Goal: Find specific fact: Find specific fact

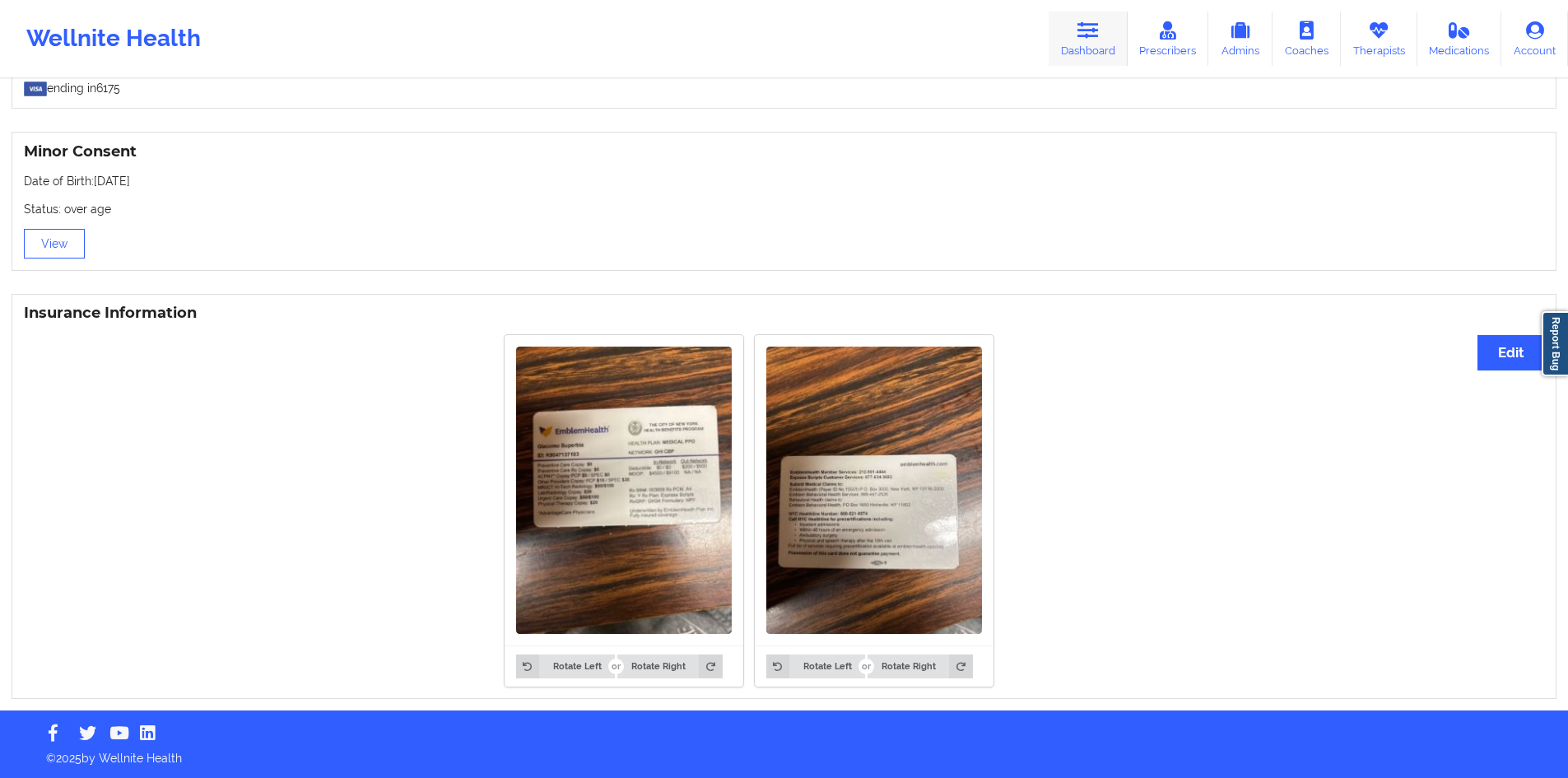
drag, startPoint x: 0, startPoint y: 0, endPoint x: 1090, endPoint y: 46, distance: 1091.0
click at [1090, 46] on link "Dashboard" at bounding box center [1088, 39] width 79 height 54
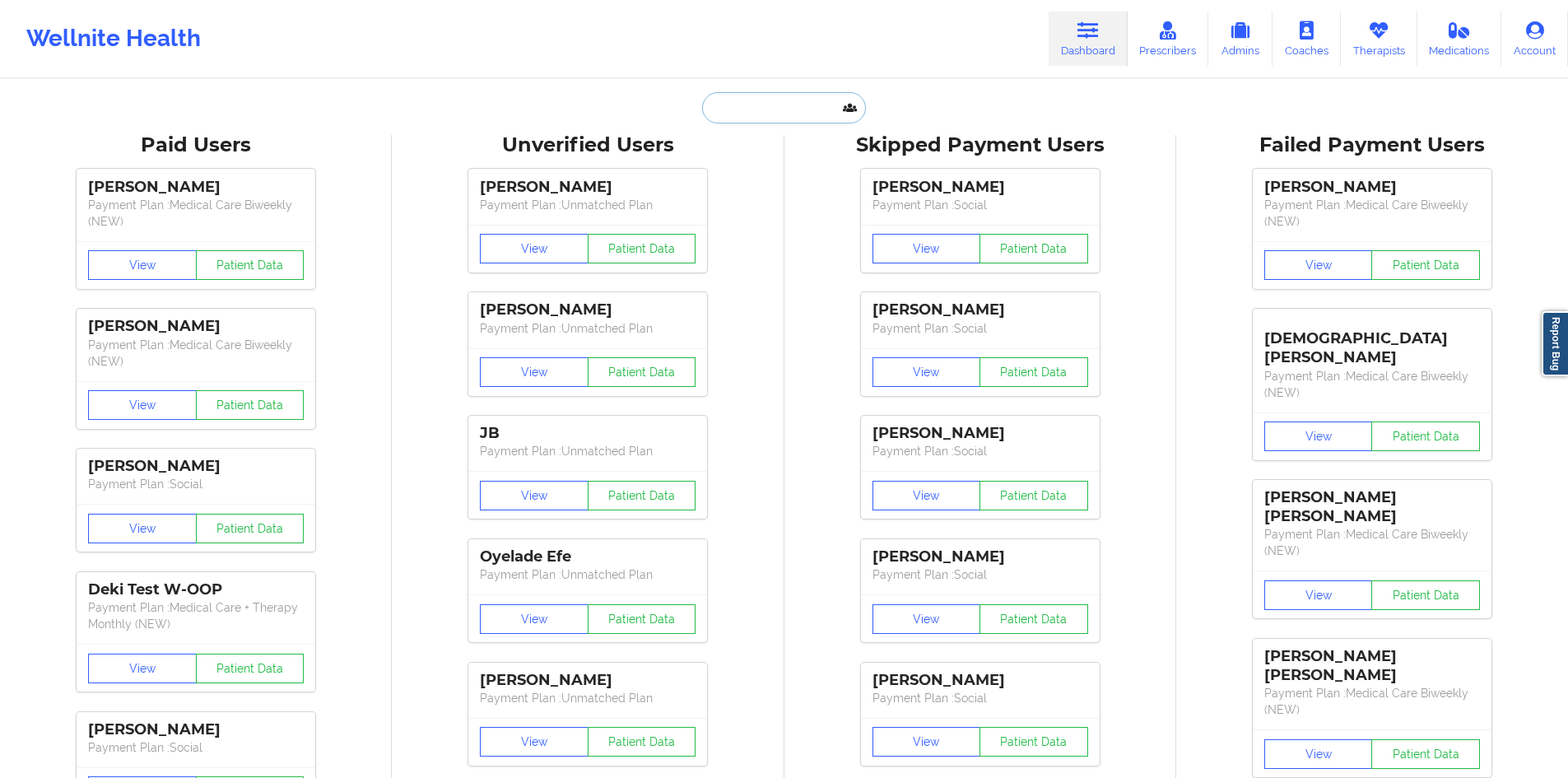
click at [759, 116] on input "text" at bounding box center [783, 107] width 163 height 32
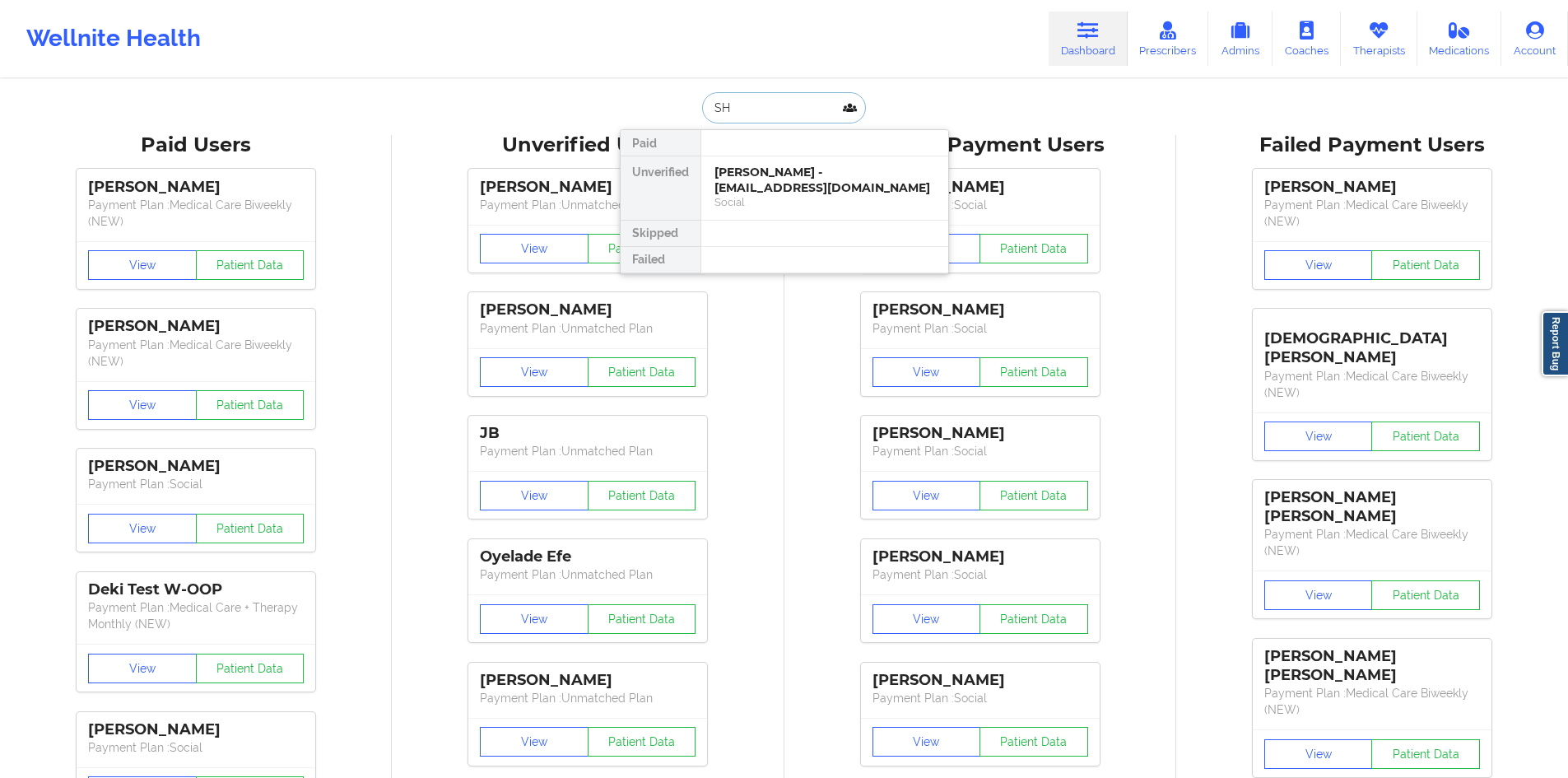
type input "S"
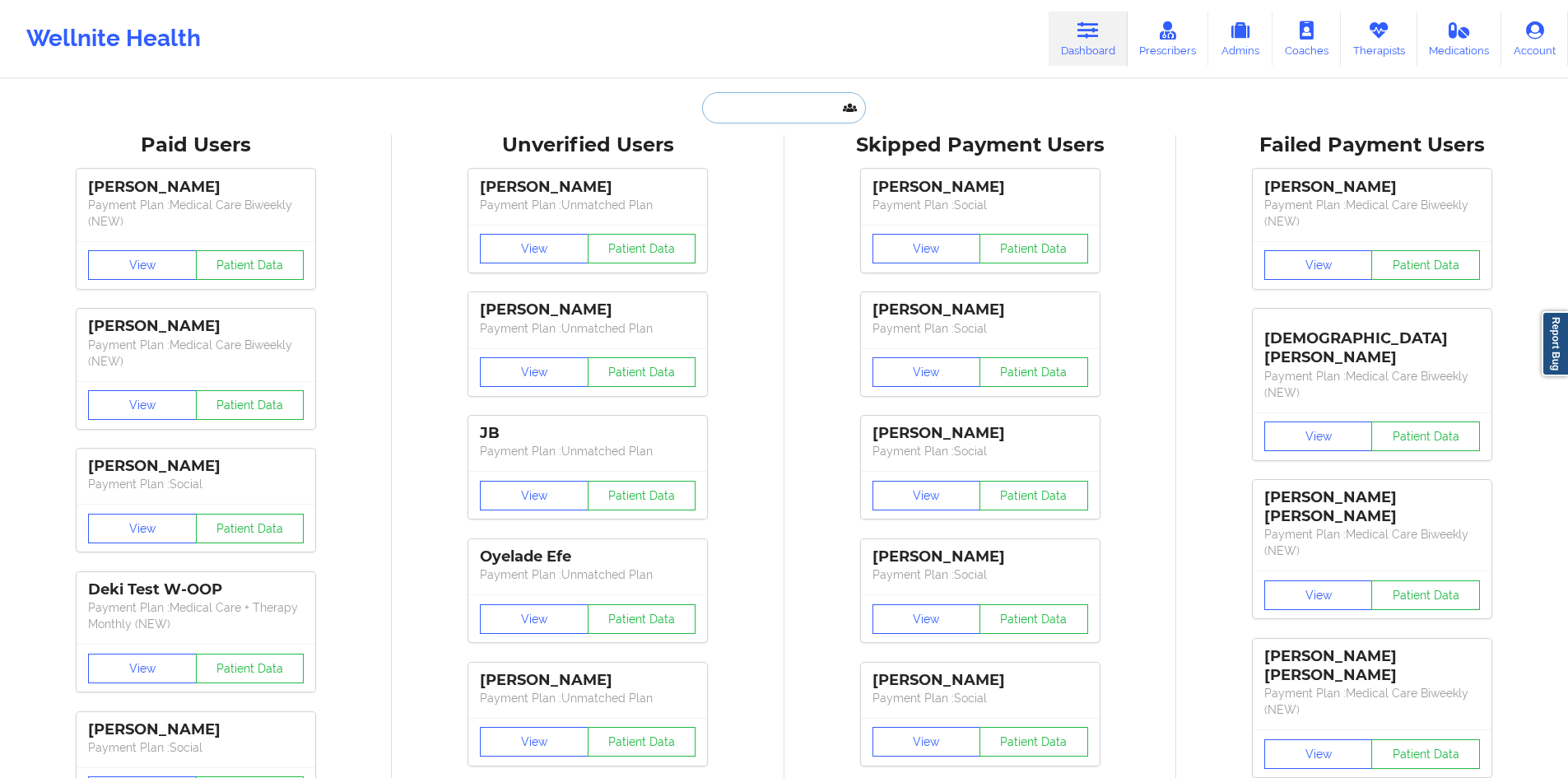
type input "A"
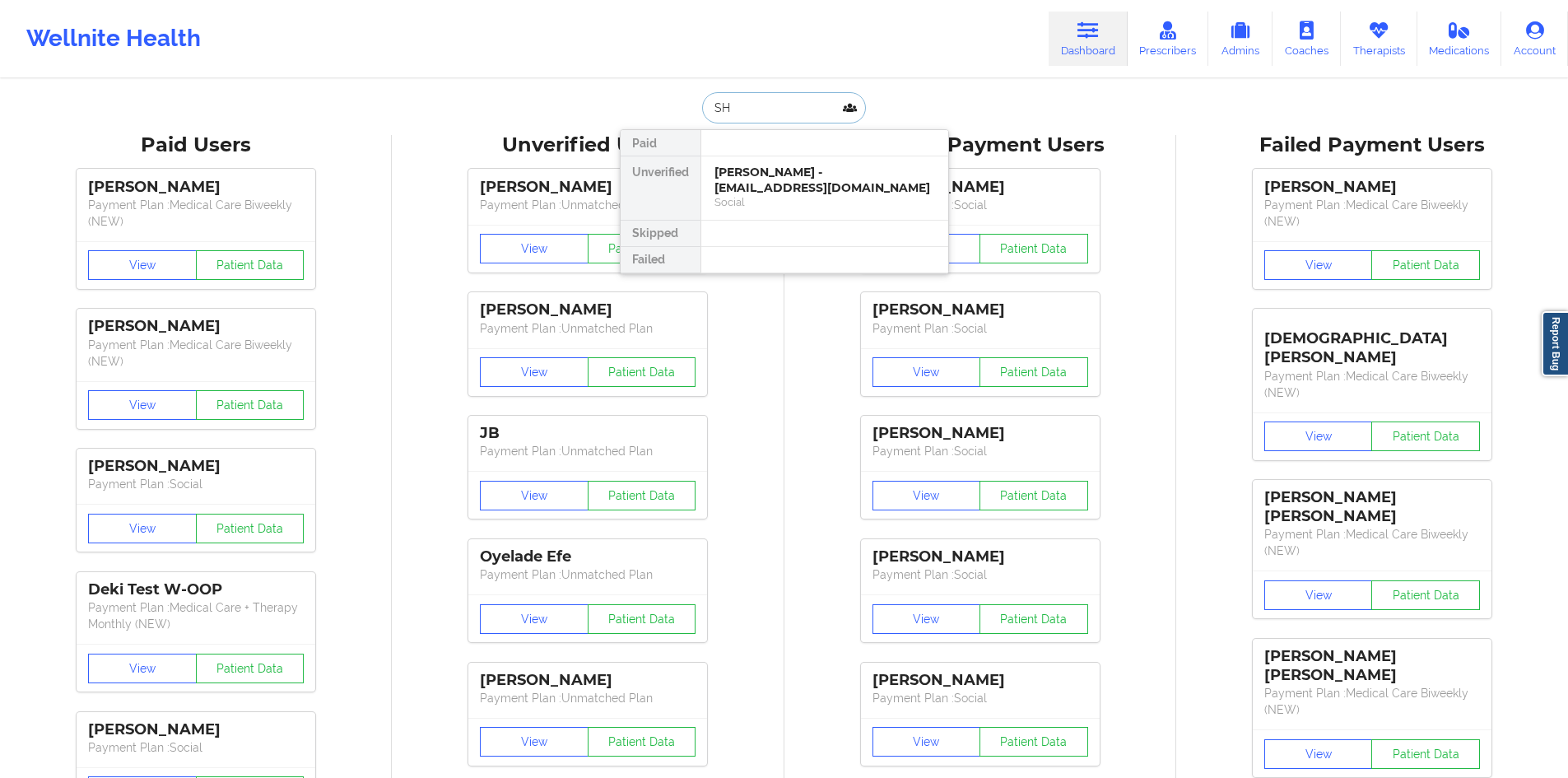
type input "S"
type input "A"
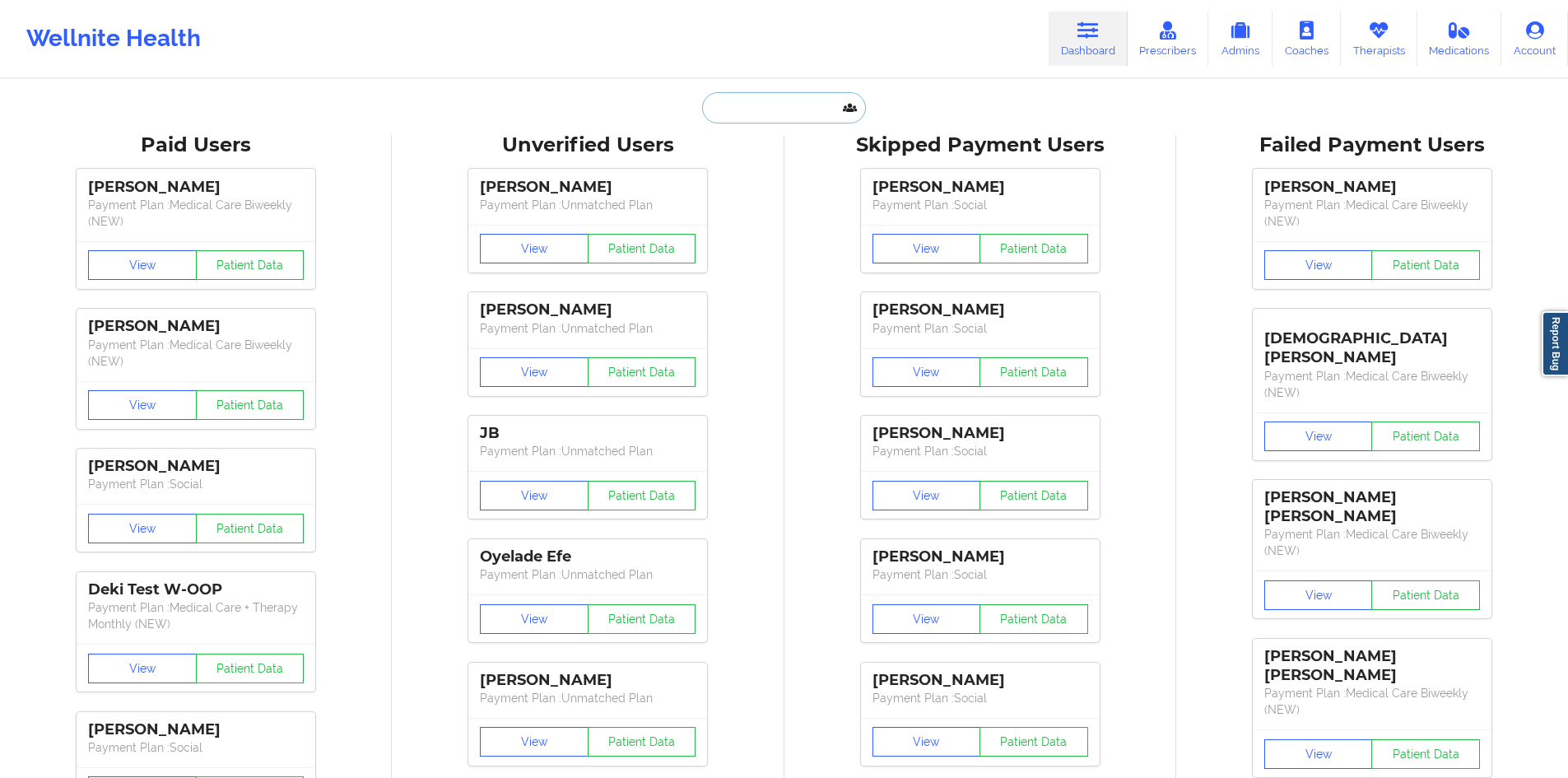
type input "S"
click at [788, 93] on input "text" at bounding box center [783, 107] width 163 height 32
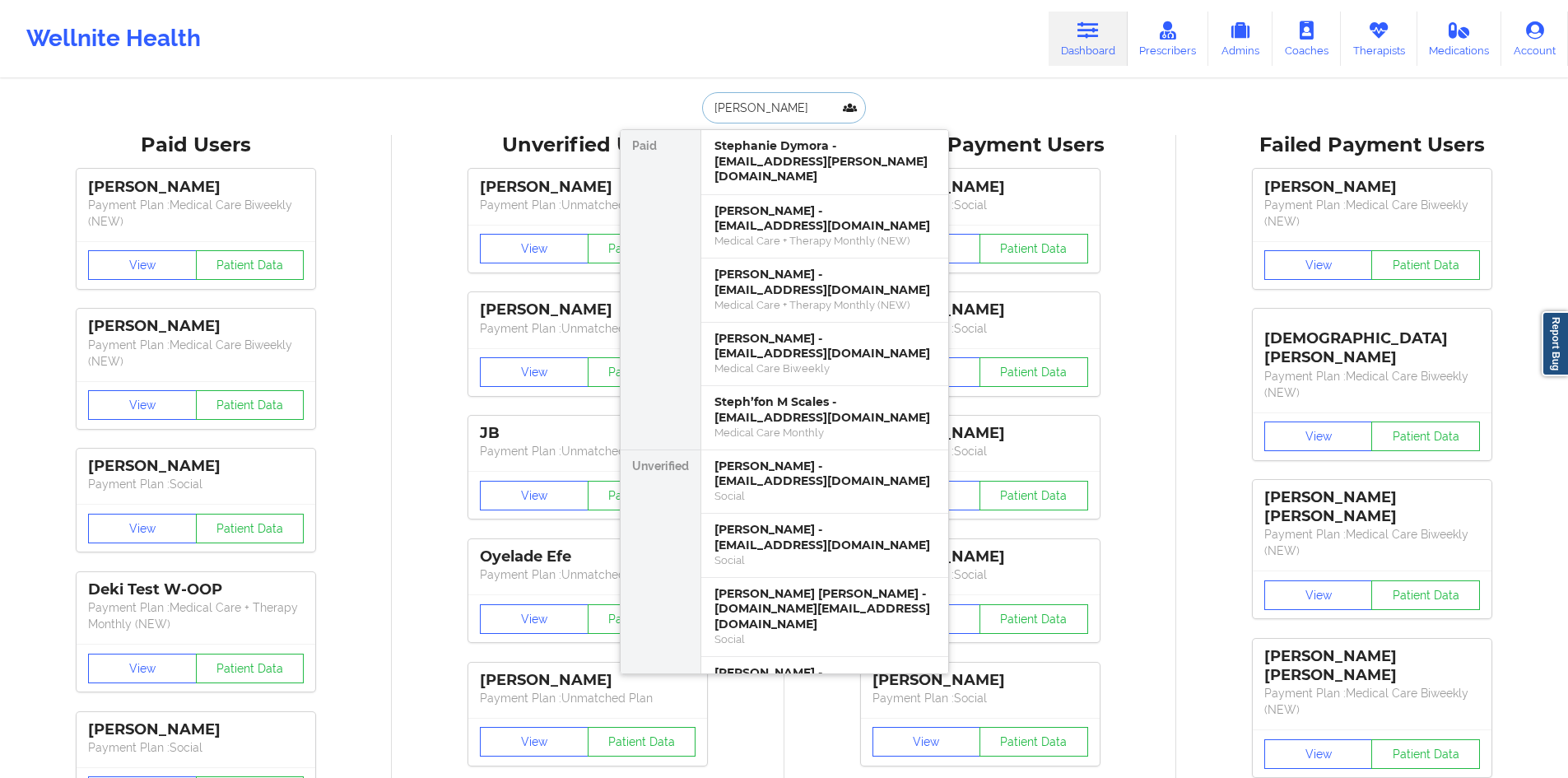
type input "[PERSON_NAME]"
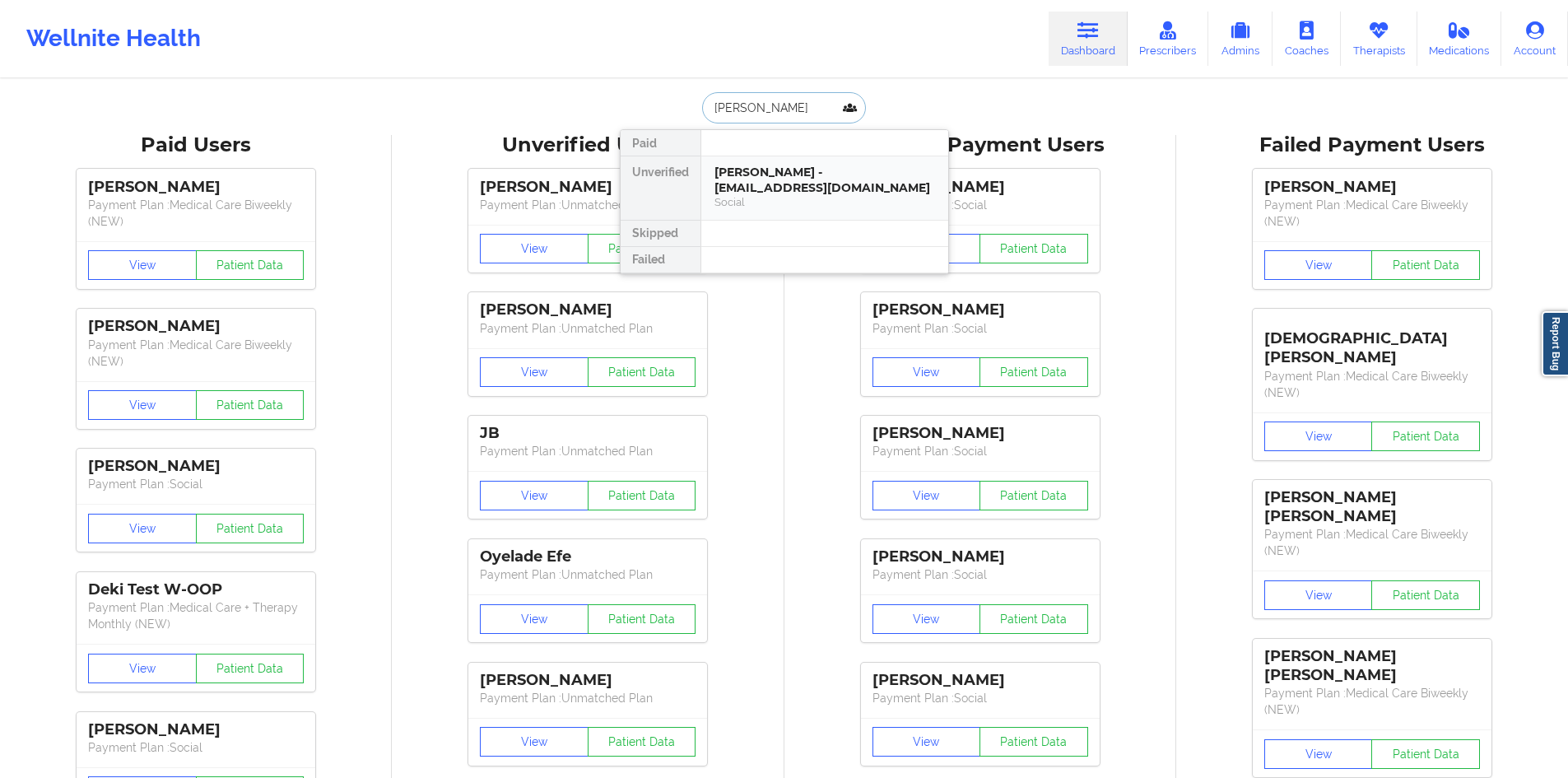
click at [806, 170] on div "[PERSON_NAME] - [EMAIL_ADDRESS][DOMAIN_NAME]" at bounding box center [825, 180] width 221 height 31
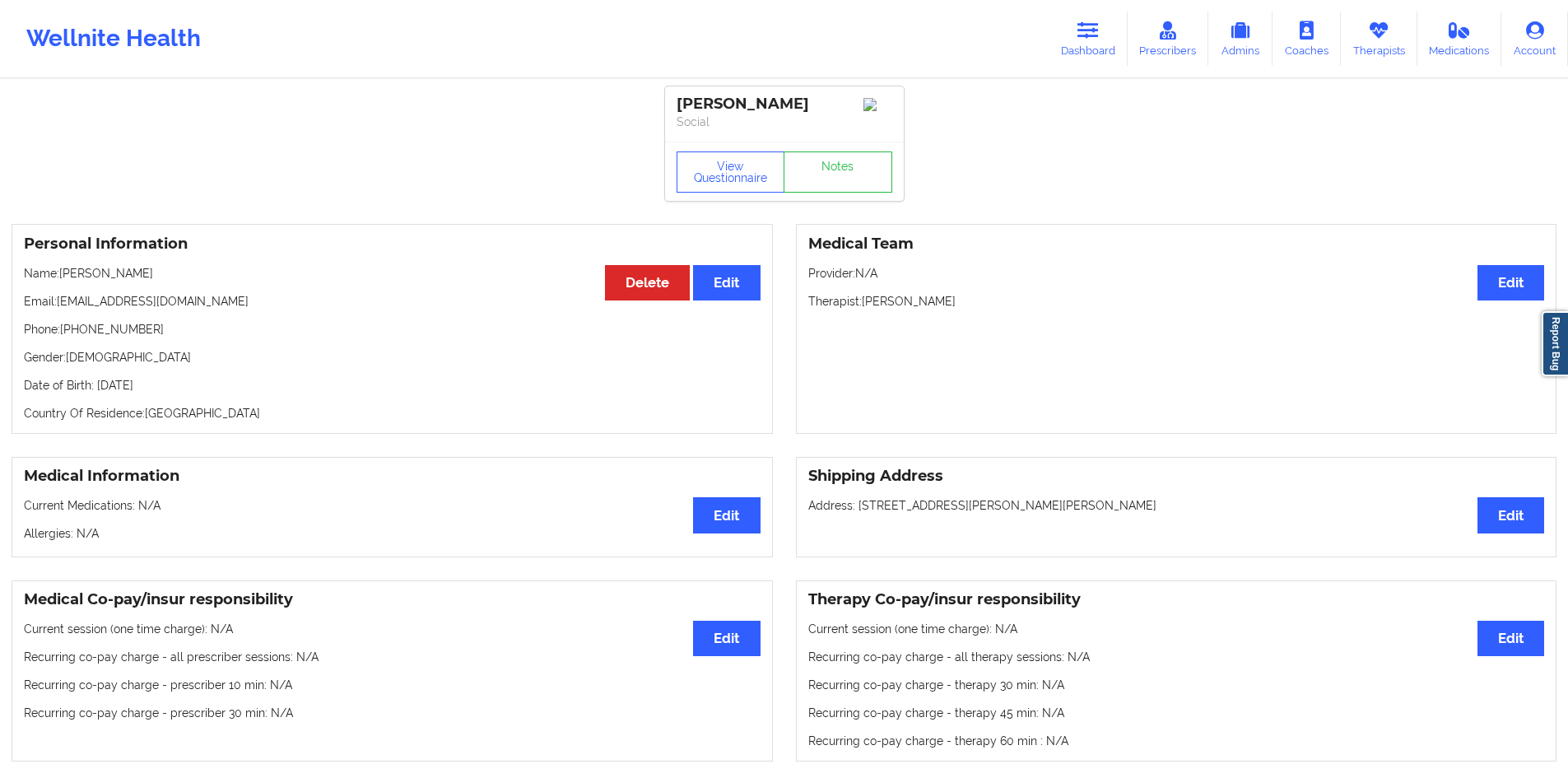
click at [159, 307] on p "Email: [EMAIL_ADDRESS][DOMAIN_NAME]" at bounding box center [392, 301] width 736 height 16
click at [75, 310] on p "Email: [EMAIL_ADDRESS][DOMAIN_NAME]" at bounding box center [392, 301] width 736 height 16
drag, startPoint x: 75, startPoint y: 312, endPoint x: 198, endPoint y: 308, distance: 123.1
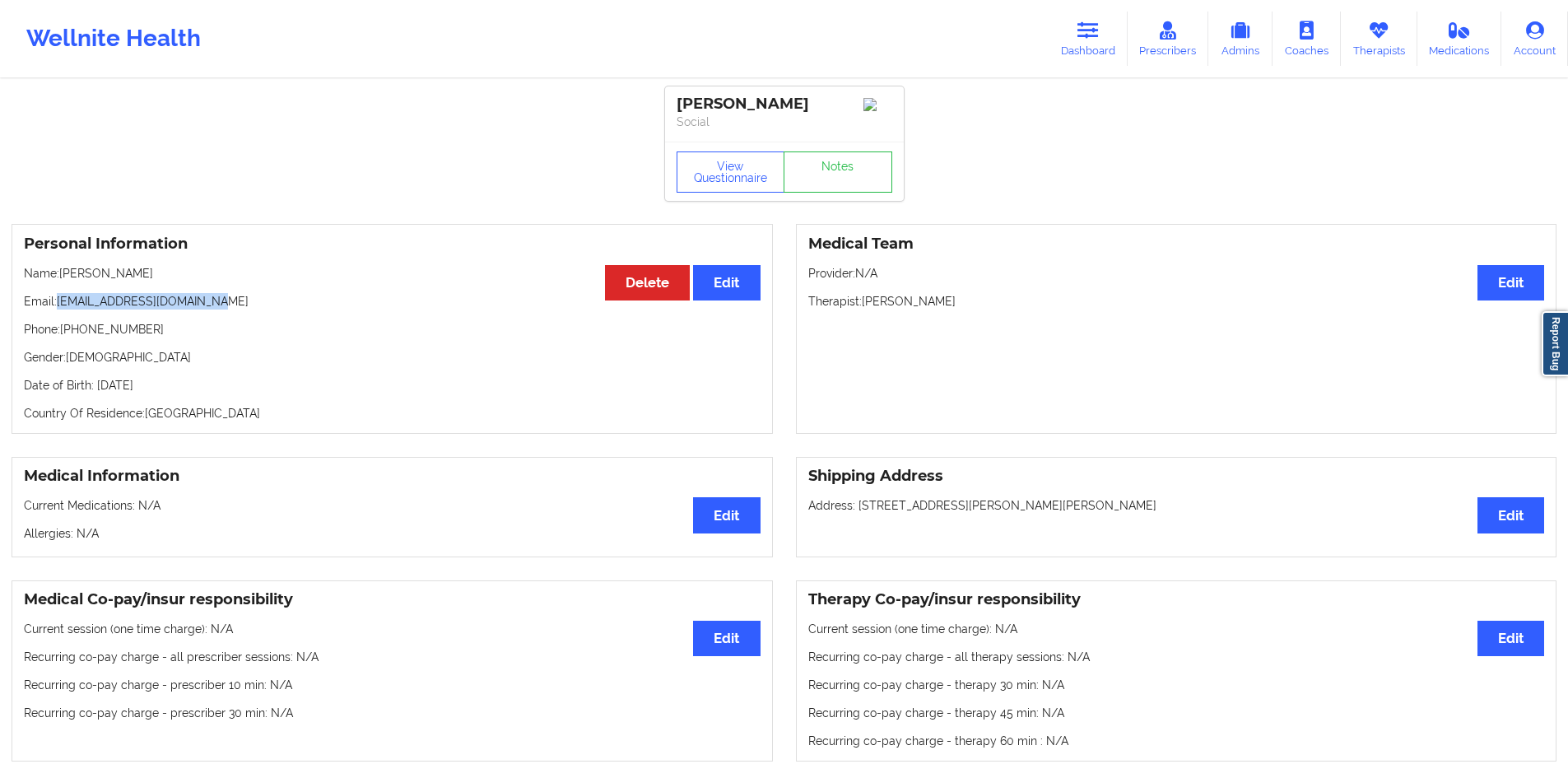
click at [198, 308] on p "Email: [EMAIL_ADDRESS][DOMAIN_NAME]" at bounding box center [392, 301] width 736 height 16
click at [1113, 30] on link "Dashboard" at bounding box center [1088, 39] width 79 height 54
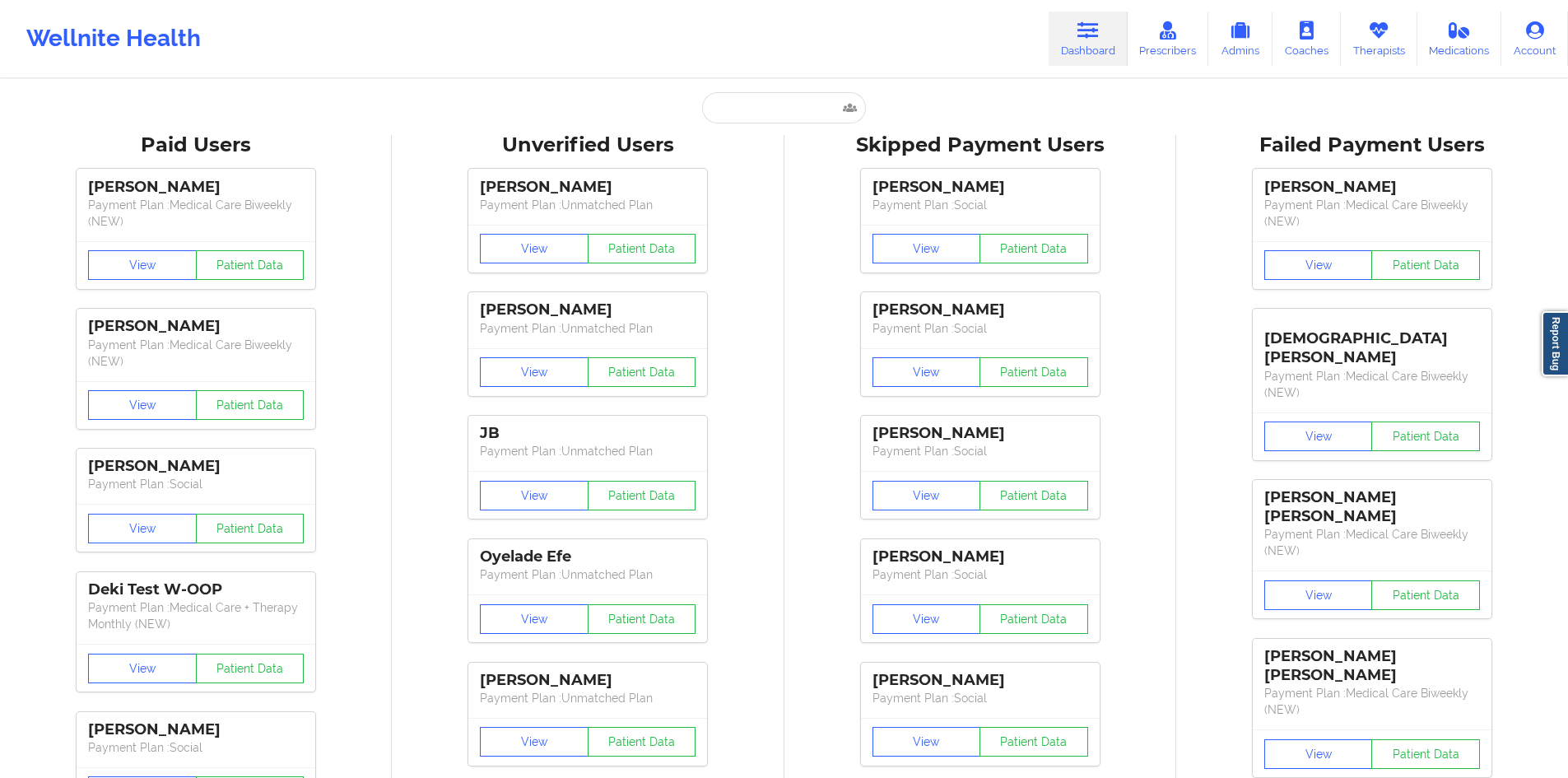
click at [764, 135] on div "Unverified Users" at bounding box center [588, 145] width 369 height 25
click at [762, 112] on input "text" at bounding box center [783, 107] width 163 height 32
paste input "[EMAIL_ADDRESS][DOMAIN_NAME]"
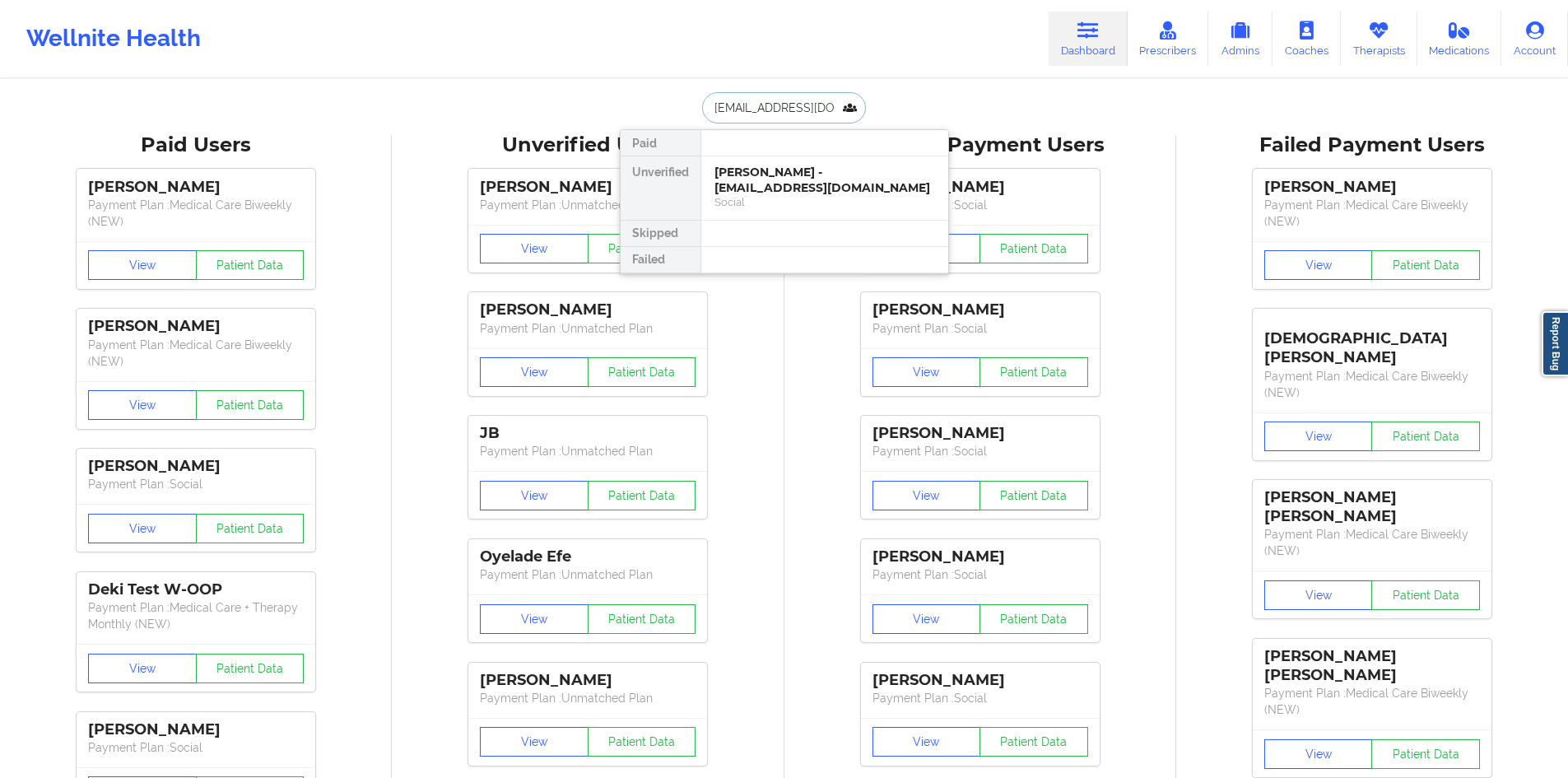
type input "[EMAIL_ADDRESS][DOMAIN_NAME]"
click at [779, 180] on div "[PERSON_NAME] - [EMAIL_ADDRESS][DOMAIN_NAME]" at bounding box center [825, 180] width 221 height 31
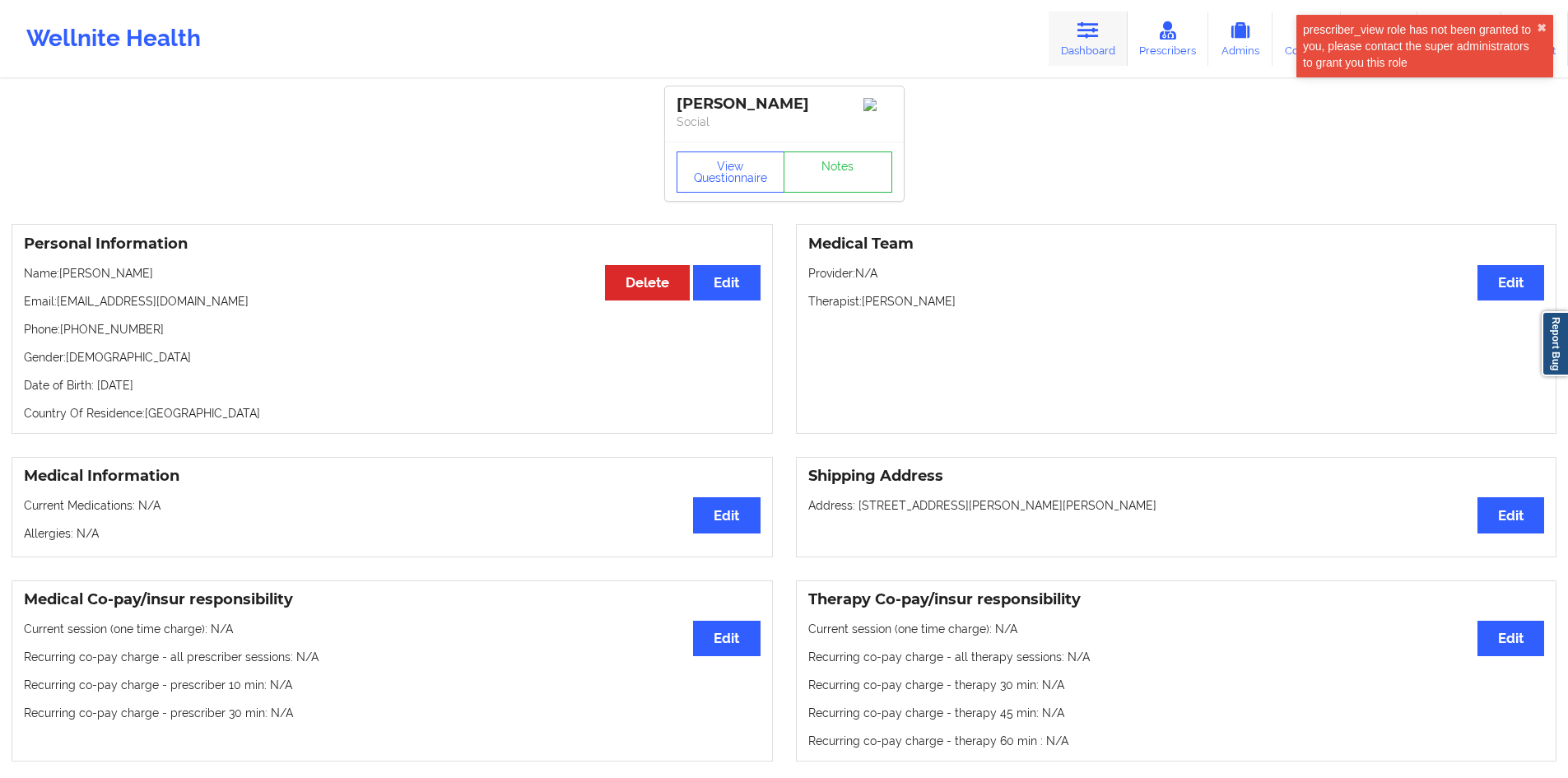
click at [1077, 50] on link "Dashboard" at bounding box center [1088, 39] width 79 height 54
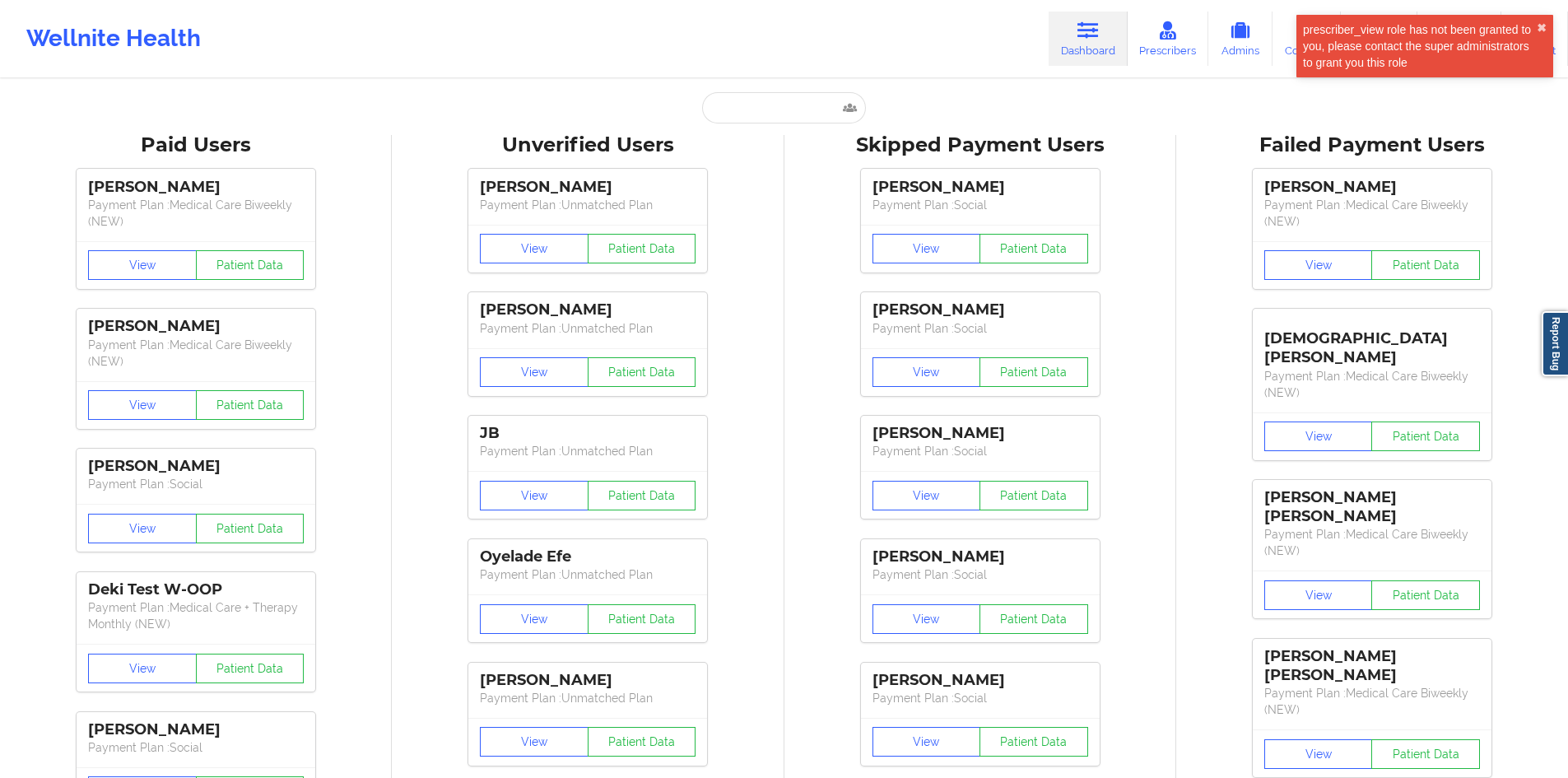
click at [762, 121] on input "text" at bounding box center [783, 107] width 163 height 32
paste input "[EMAIL_ADDRESS][DOMAIN_NAME]"
type input "[EMAIL_ADDRESS][DOMAIN_NAME]"
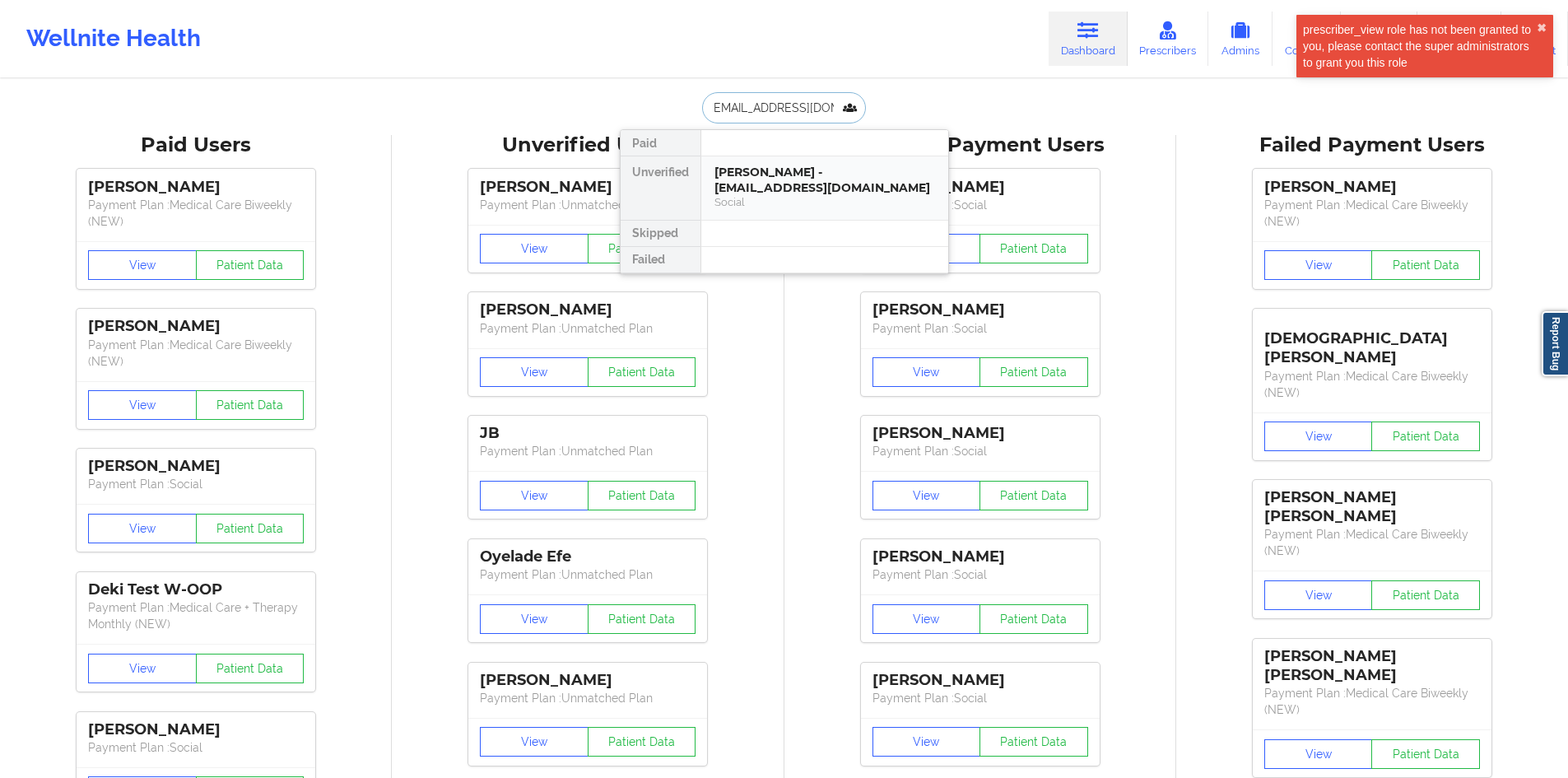
click at [764, 167] on div "[PERSON_NAME] - [EMAIL_ADDRESS][DOMAIN_NAME]" at bounding box center [825, 180] width 221 height 31
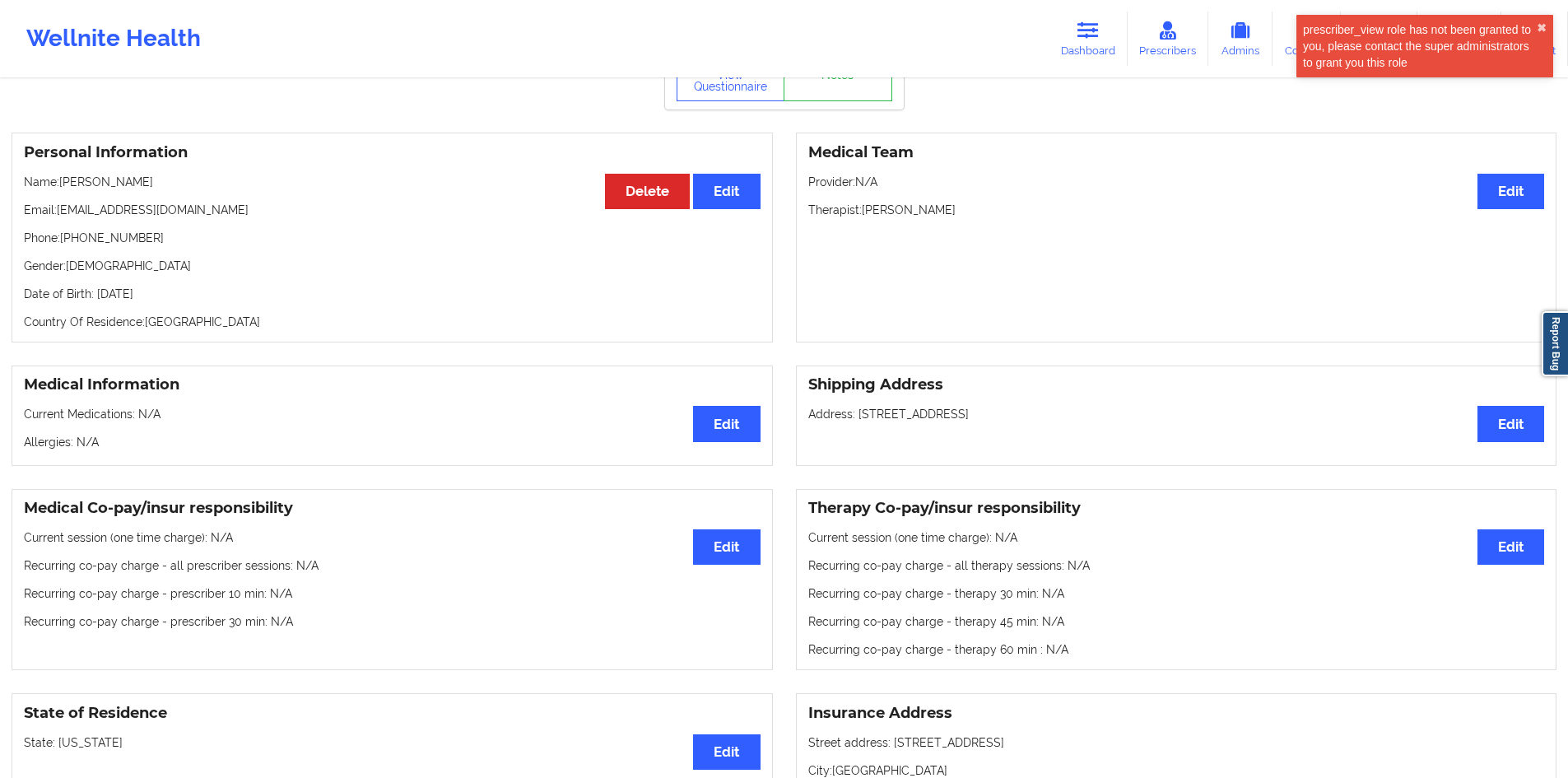
scroll to position [330, 0]
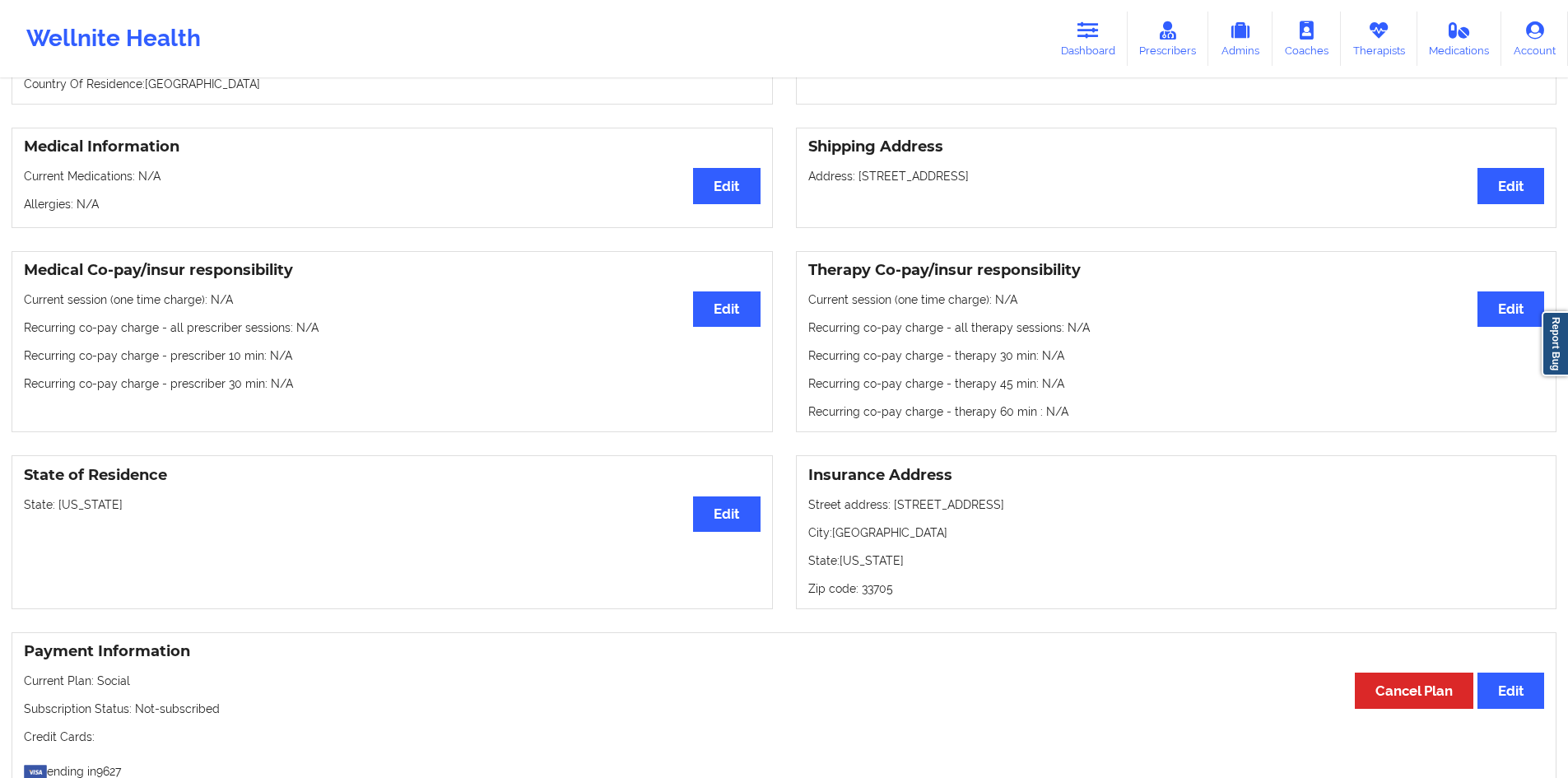
click at [1081, 179] on p "Address: [STREET_ADDRESS]" at bounding box center [1176, 176] width 736 height 16
drag, startPoint x: 1081, startPoint y: 179, endPoint x: 867, endPoint y: 176, distance: 214.0
click at [867, 176] on p "Address: [STREET_ADDRESS]" at bounding box center [1176, 176] width 736 height 16
copy p "[STREET_ADDRESS]"
click at [1090, 34] on icon at bounding box center [1088, 31] width 22 height 18
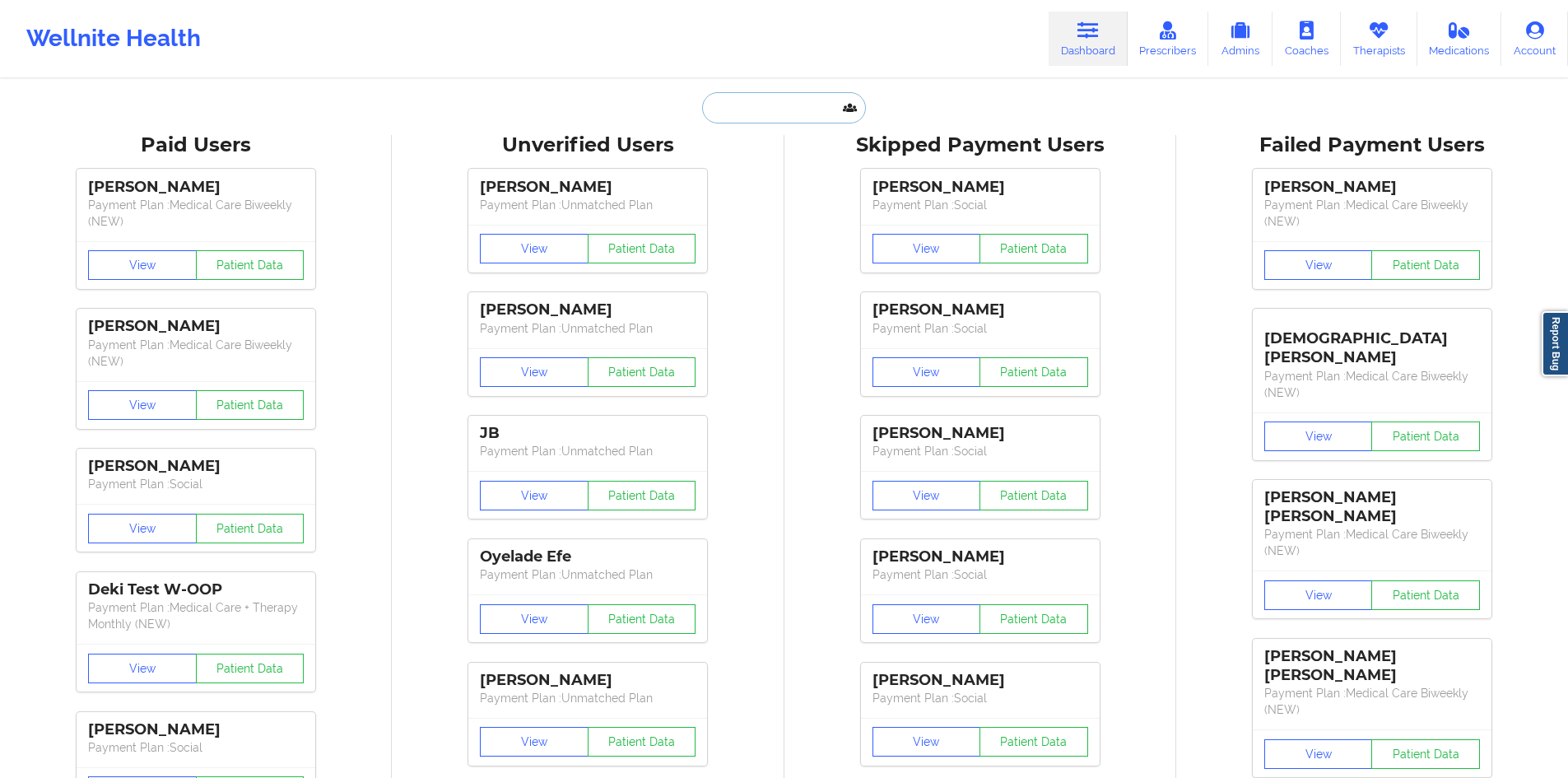
click at [774, 116] on input "text" at bounding box center [783, 107] width 163 height 32
paste input "[PERSON_NAME][EMAIL_ADDRESS][DOMAIN_NAME]"
type input "[PERSON_NAME][EMAIL_ADDRESS][DOMAIN_NAME]"
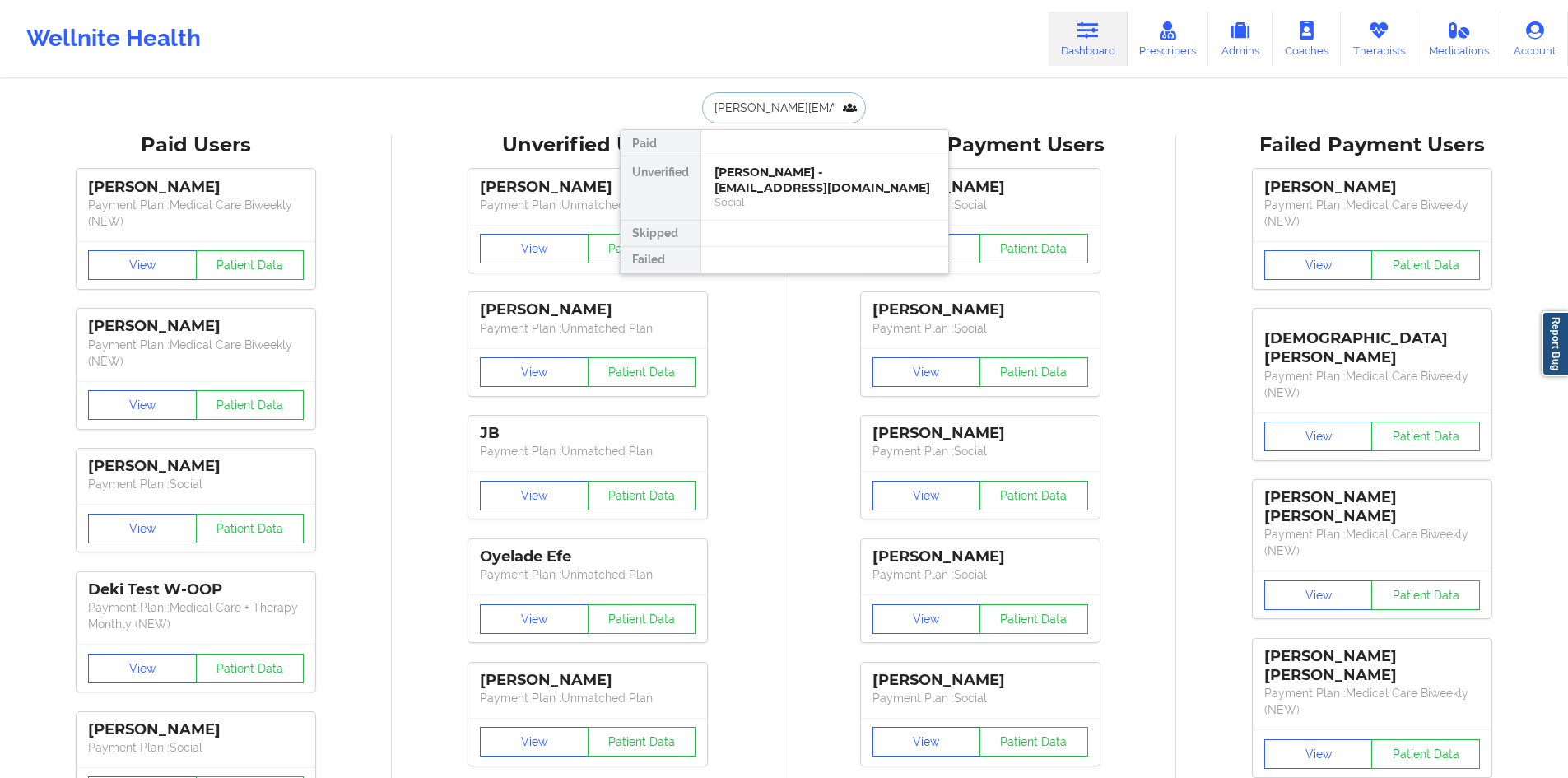
scroll to position [0, 8]
click at [779, 176] on div "Samara Marti - [EMAIL_ADDRESS][DOMAIN_NAME]" at bounding box center [825, 180] width 221 height 31
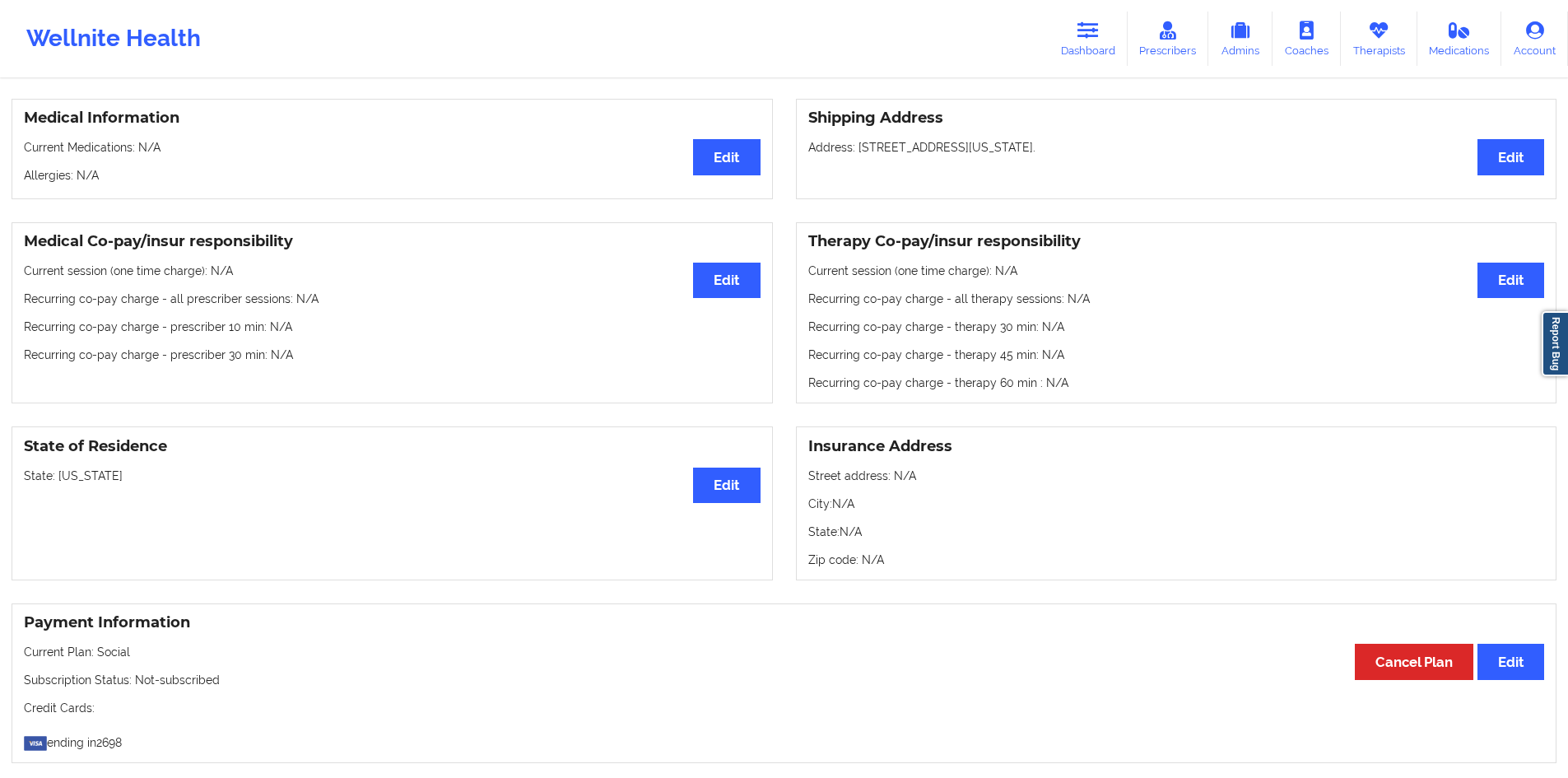
scroll to position [276, 0]
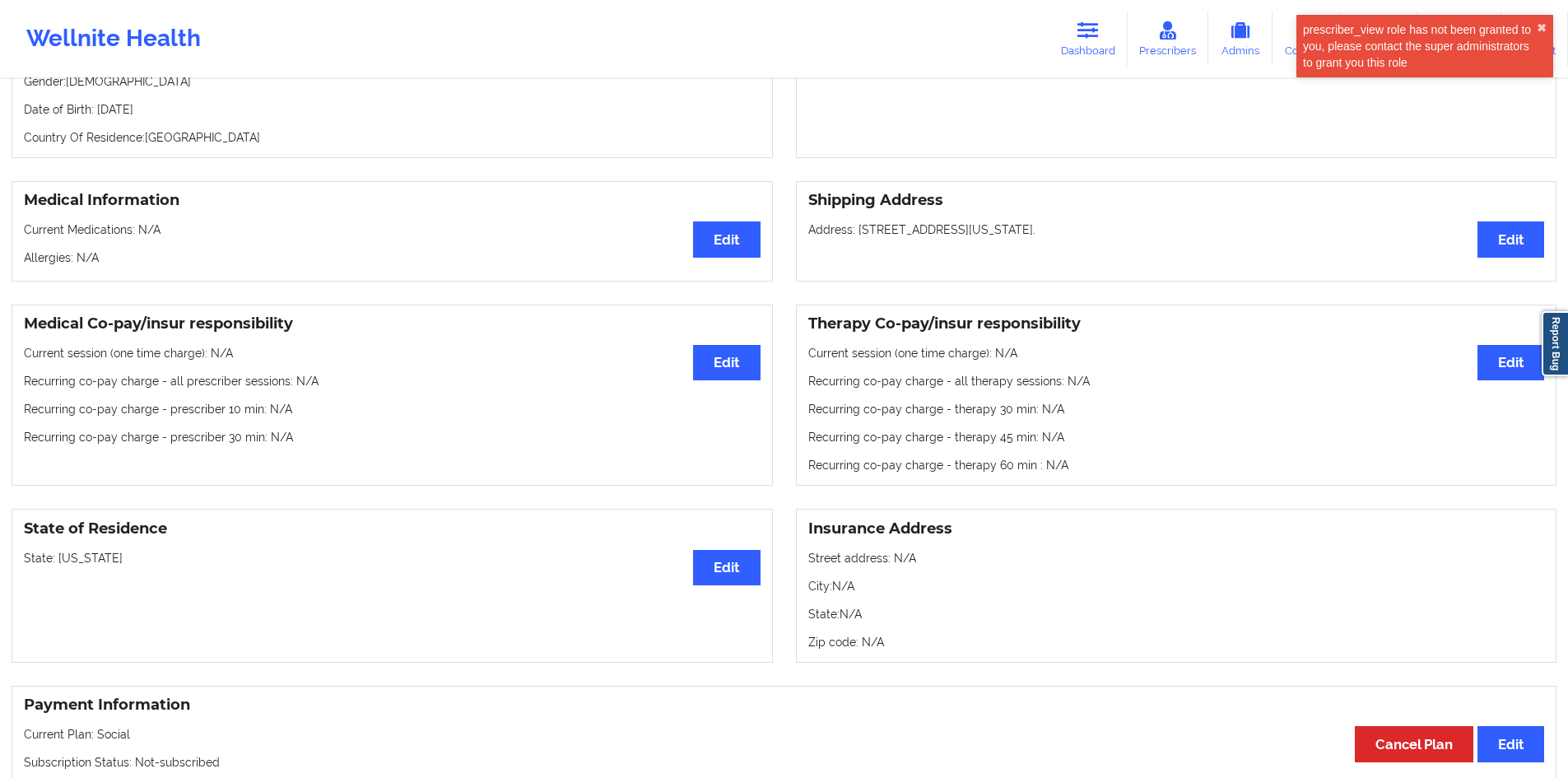
click at [869, 238] on p "Address: [STREET_ADDRESS][US_STATE]." at bounding box center [1176, 230] width 736 height 16
drag, startPoint x: 869, startPoint y: 238, endPoint x: 1207, endPoint y: 242, distance: 338.0
click at [1207, 238] on p "Address: [STREET_ADDRESS][US_STATE]." at bounding box center [1176, 230] width 736 height 16
copy p "[STREET_ADDRESS][US_STATE]."
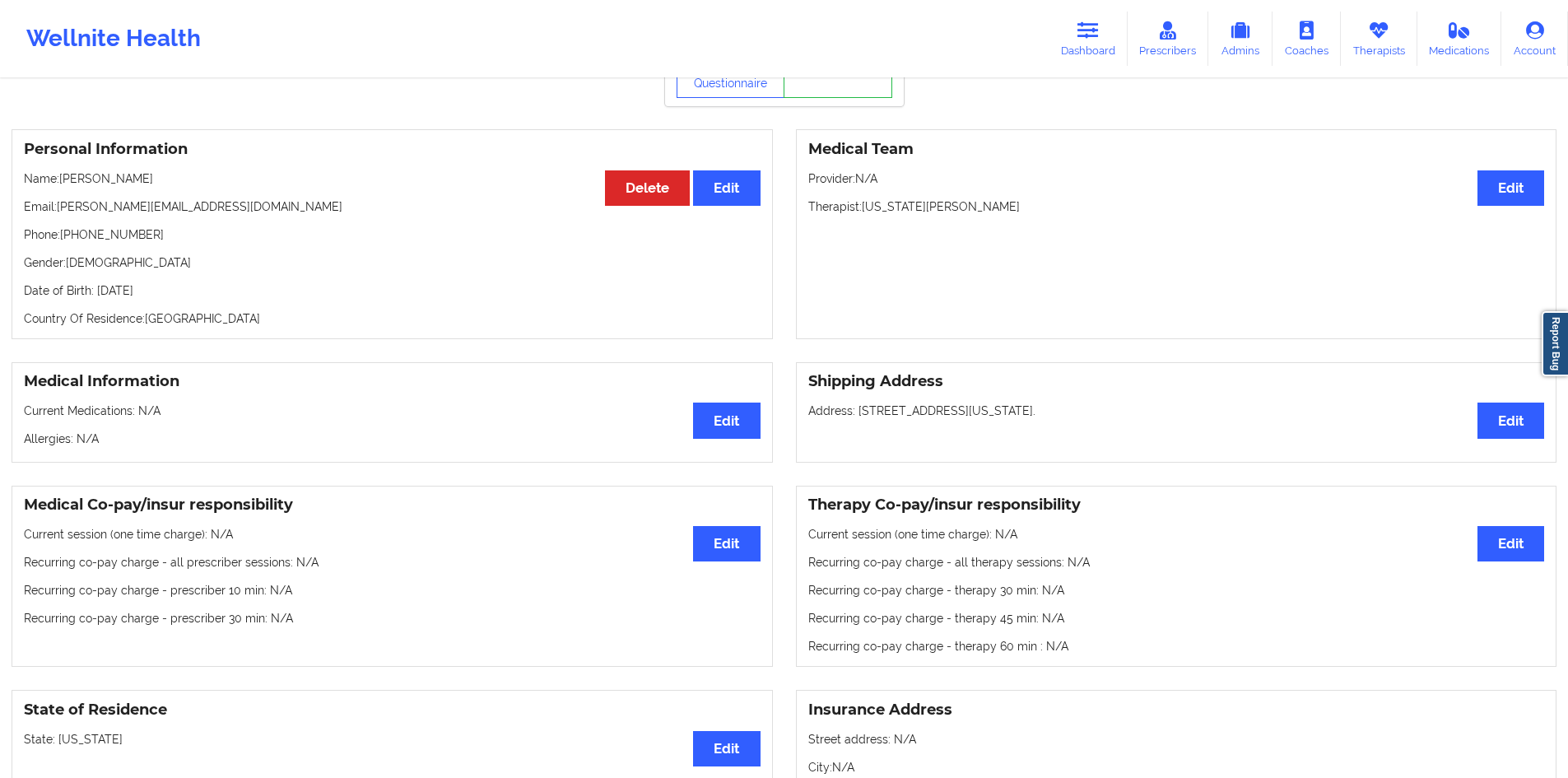
scroll to position [0, 0]
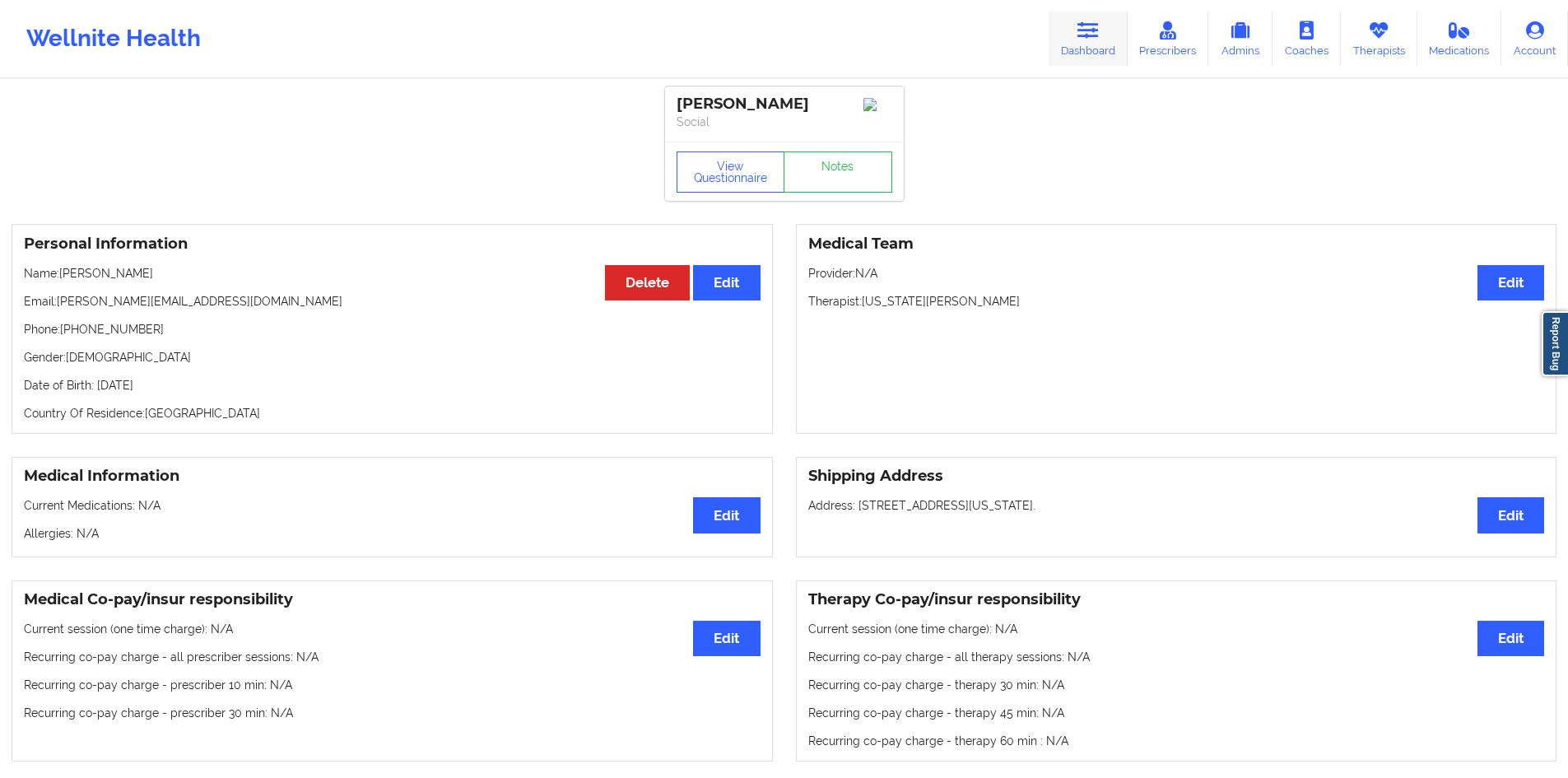
click at [1112, 25] on link "Dashboard" at bounding box center [1088, 39] width 79 height 54
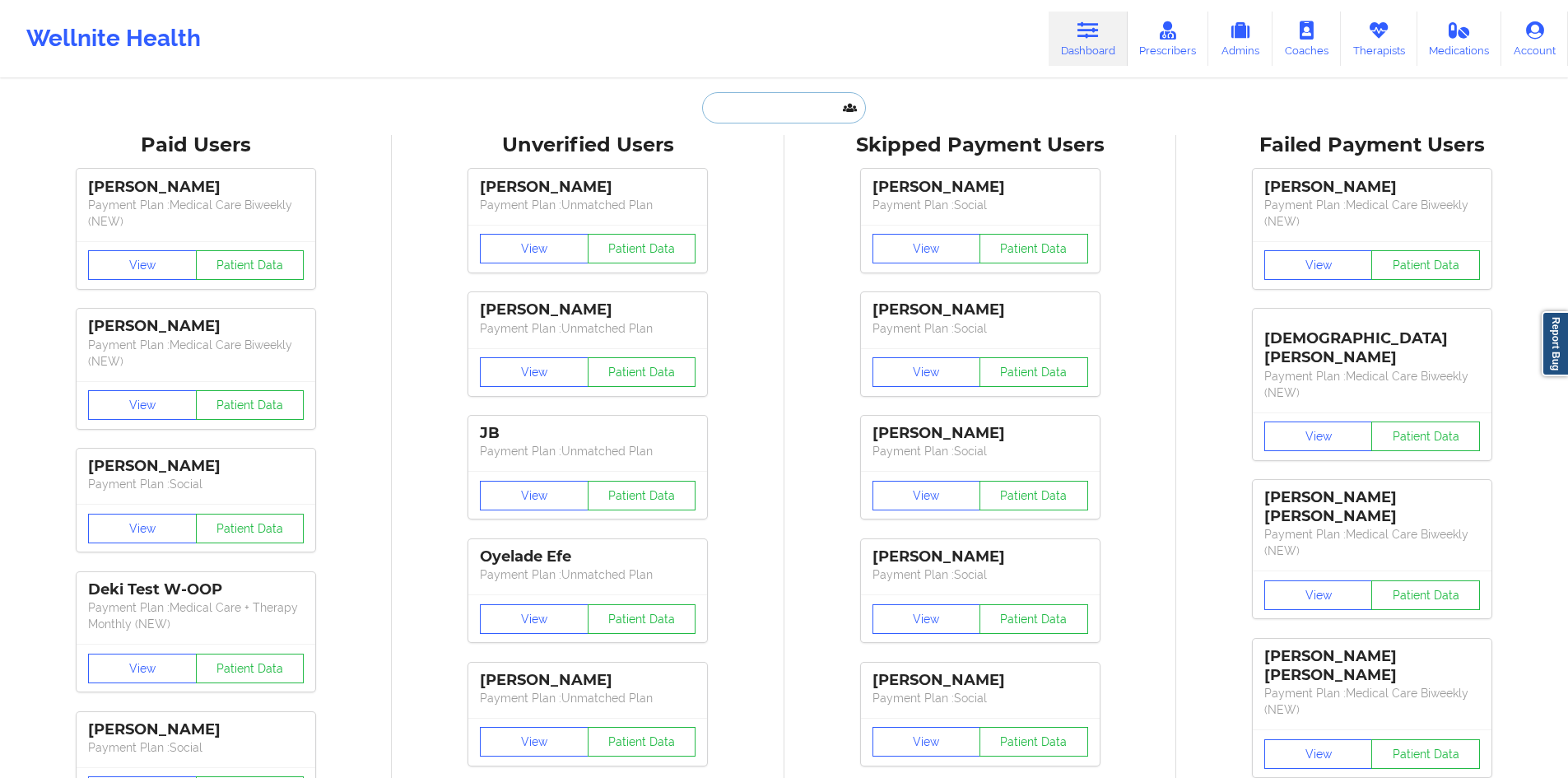
click at [765, 120] on input "text" at bounding box center [783, 107] width 163 height 32
paste input "[EMAIL_ADDRESS][DOMAIN_NAME]"
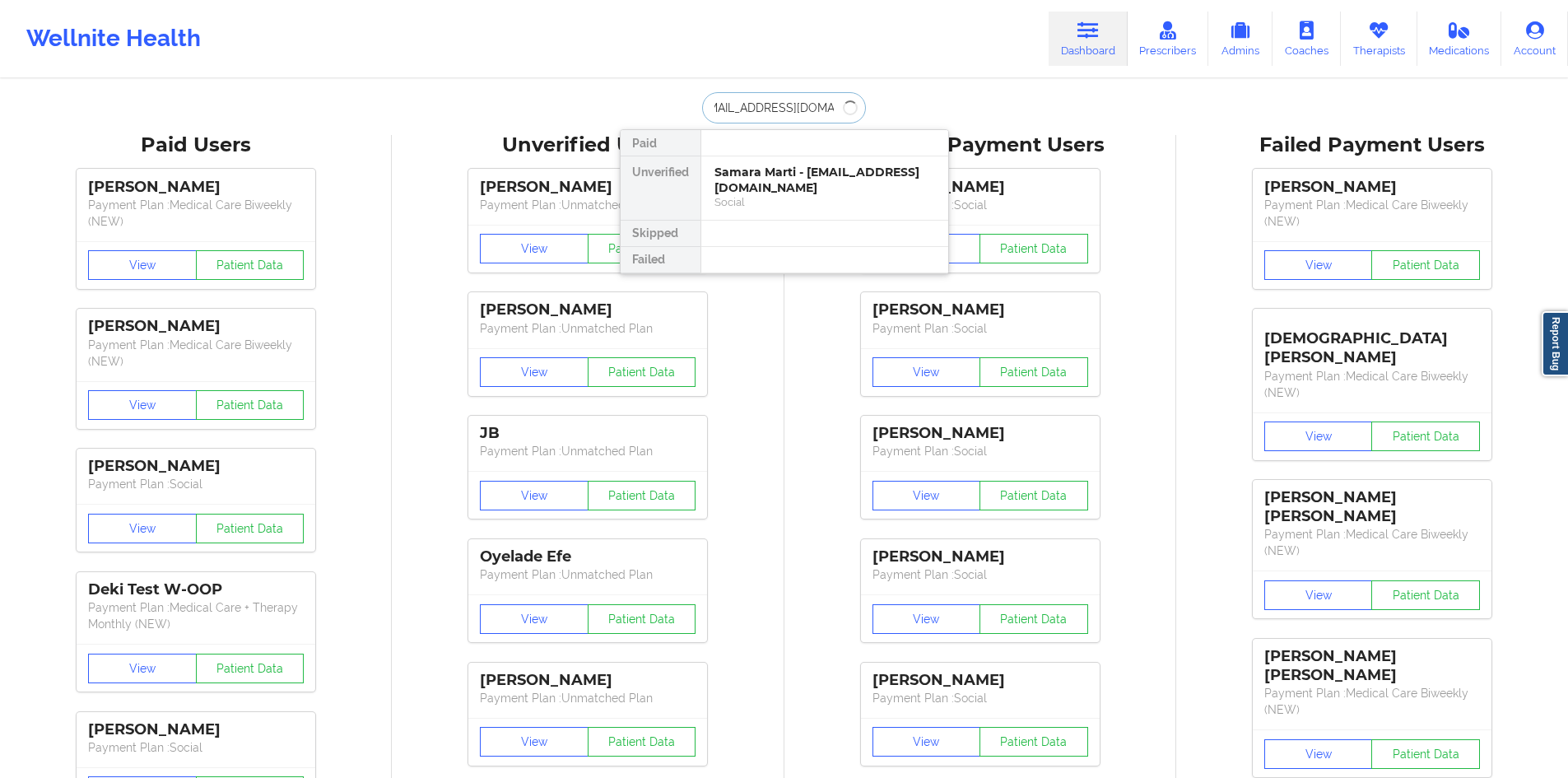
type input "[EMAIL_ADDRESS][DOMAIN_NAME]"
click at [782, 166] on div "[PERSON_NAME] - [EMAIL_ADDRESS][DOMAIN_NAME]" at bounding box center [825, 180] width 221 height 31
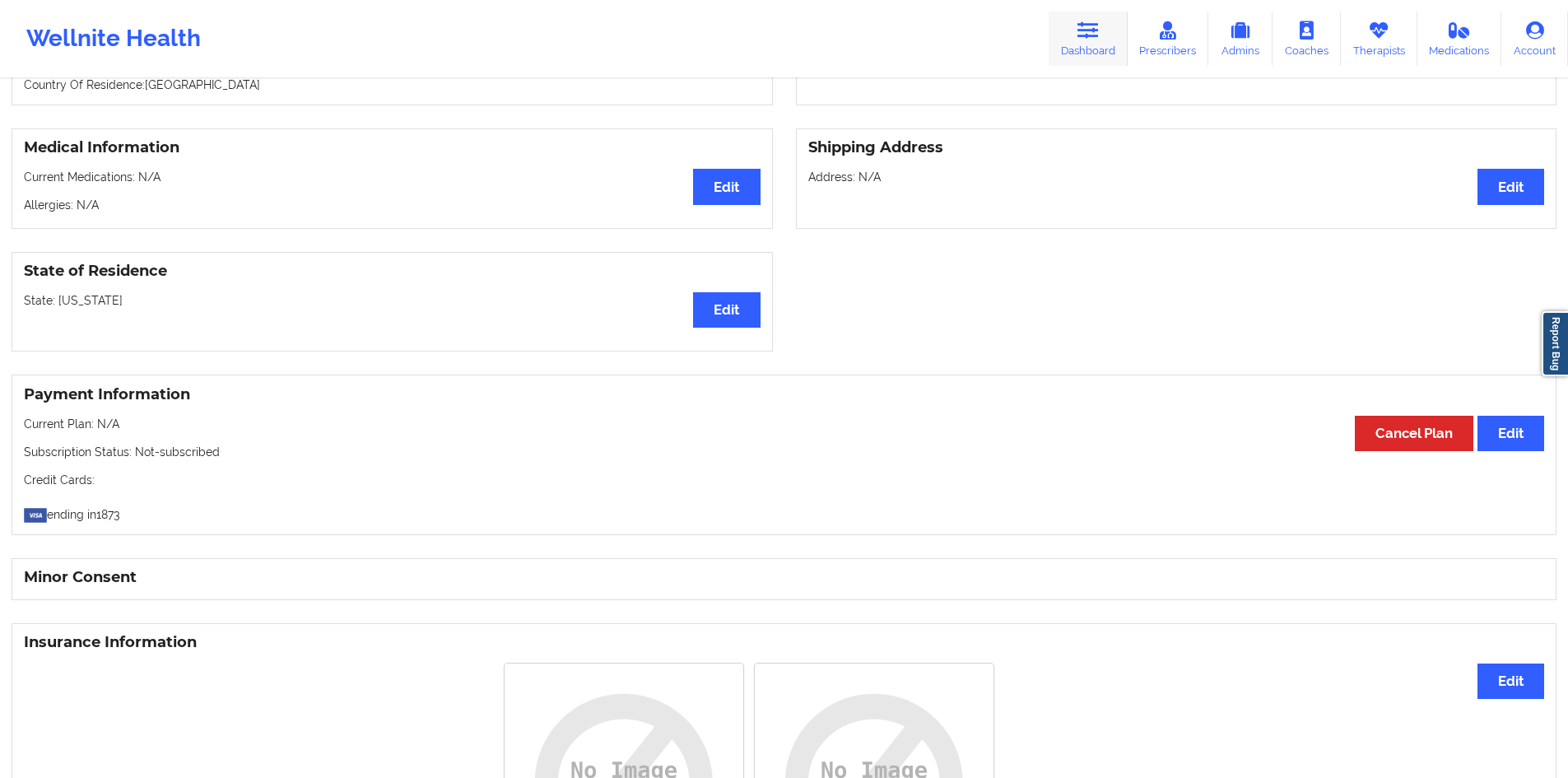
scroll to position [108, 0]
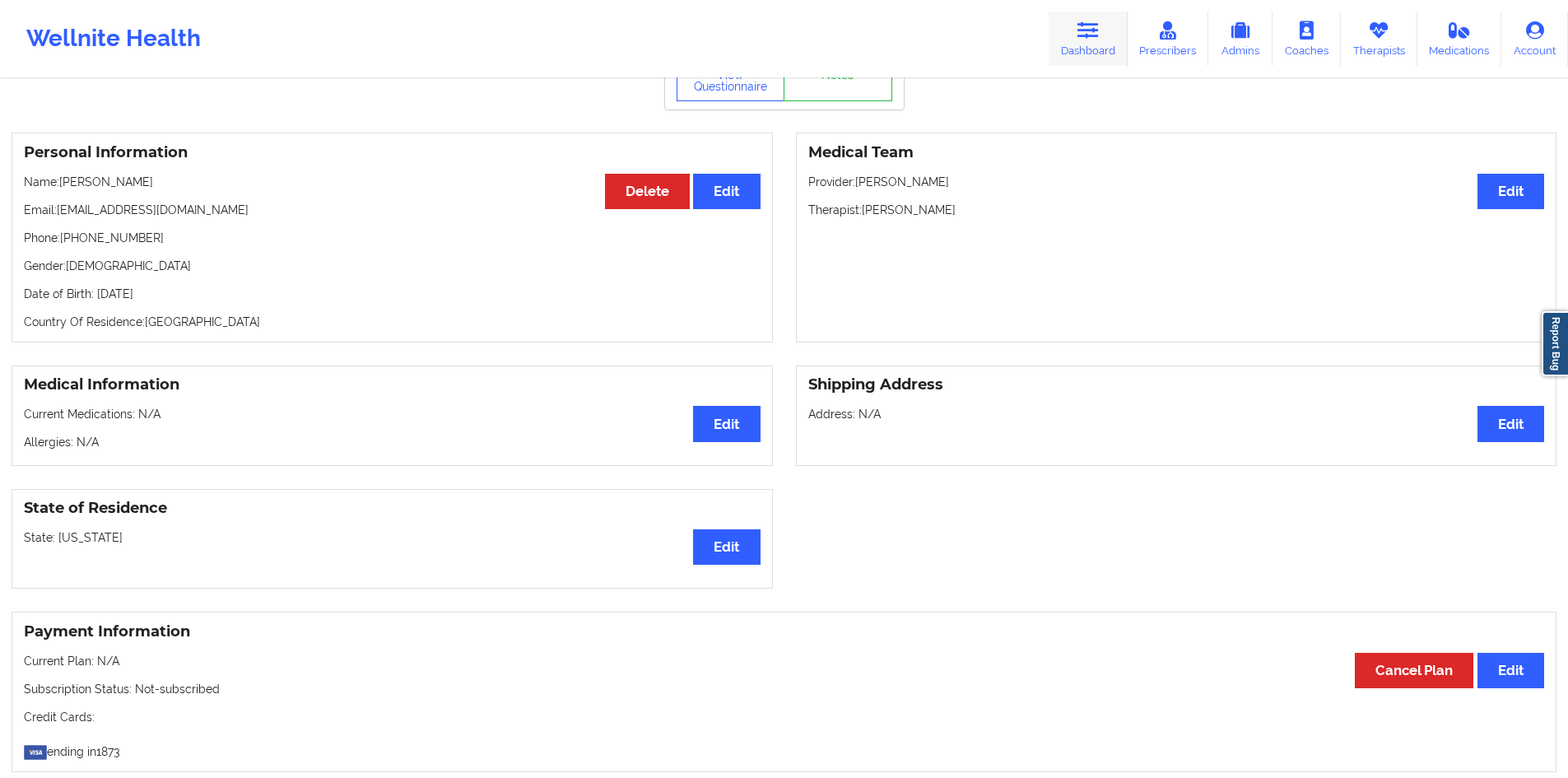
click at [1071, 15] on link "Dashboard" at bounding box center [1088, 39] width 79 height 54
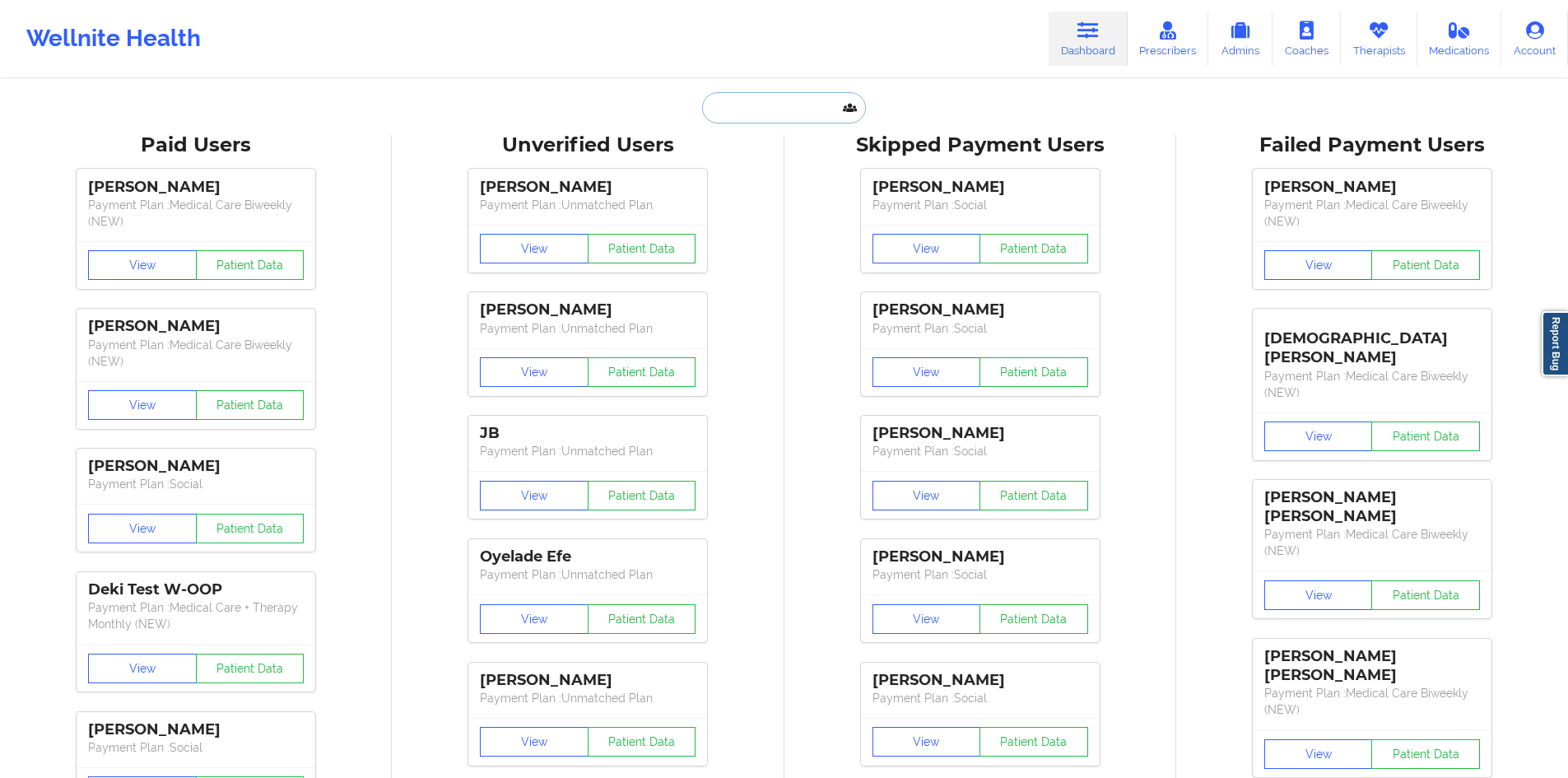
click at [732, 108] on input "text" at bounding box center [783, 107] width 163 height 32
paste input "[EMAIL_ADDRESS][DOMAIN_NAME]"
type input "[EMAIL_ADDRESS][DOMAIN_NAME]"
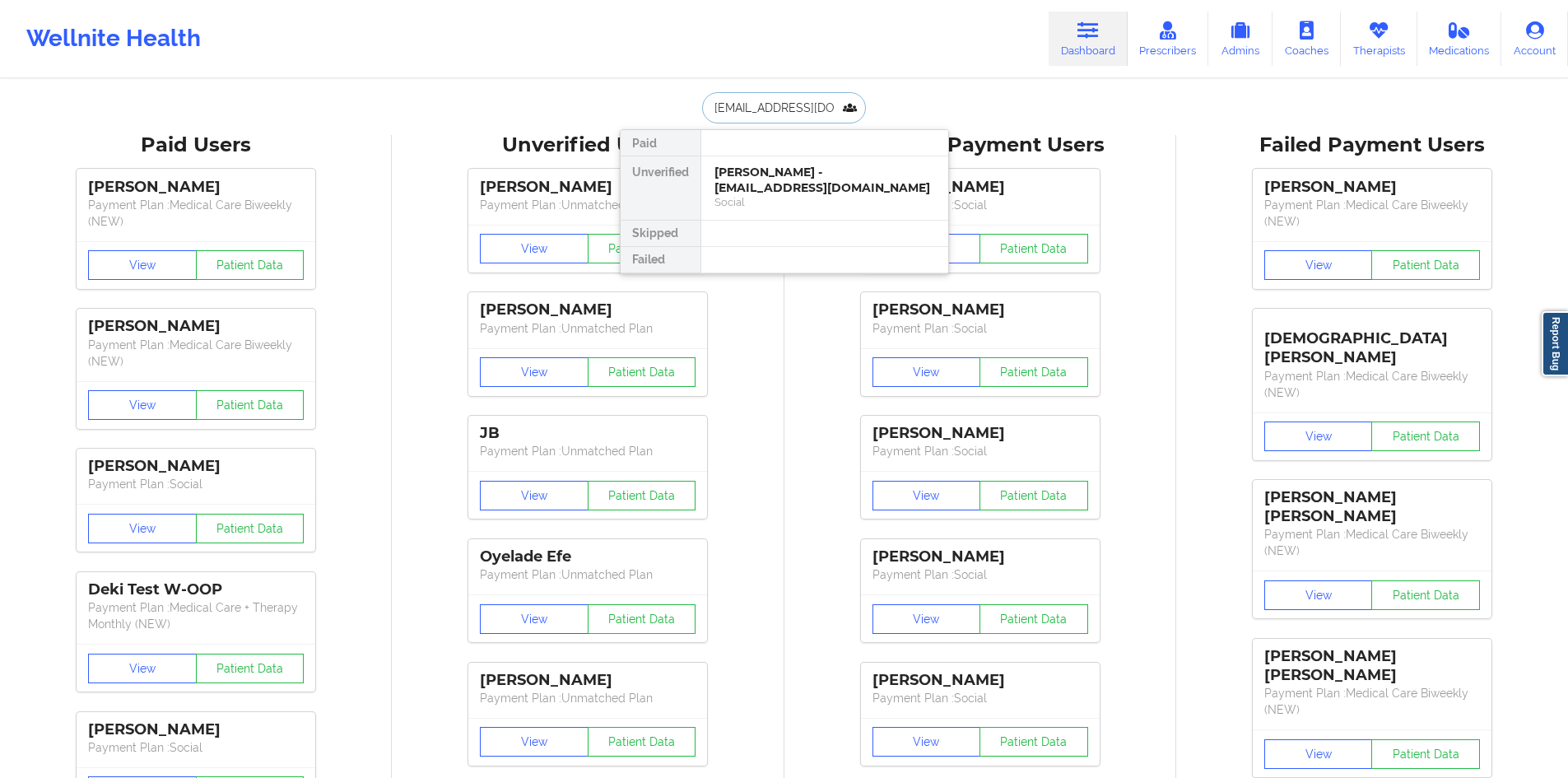
click at [779, 178] on div "[PERSON_NAME] - [EMAIL_ADDRESS][DOMAIN_NAME]" at bounding box center [825, 180] width 221 height 31
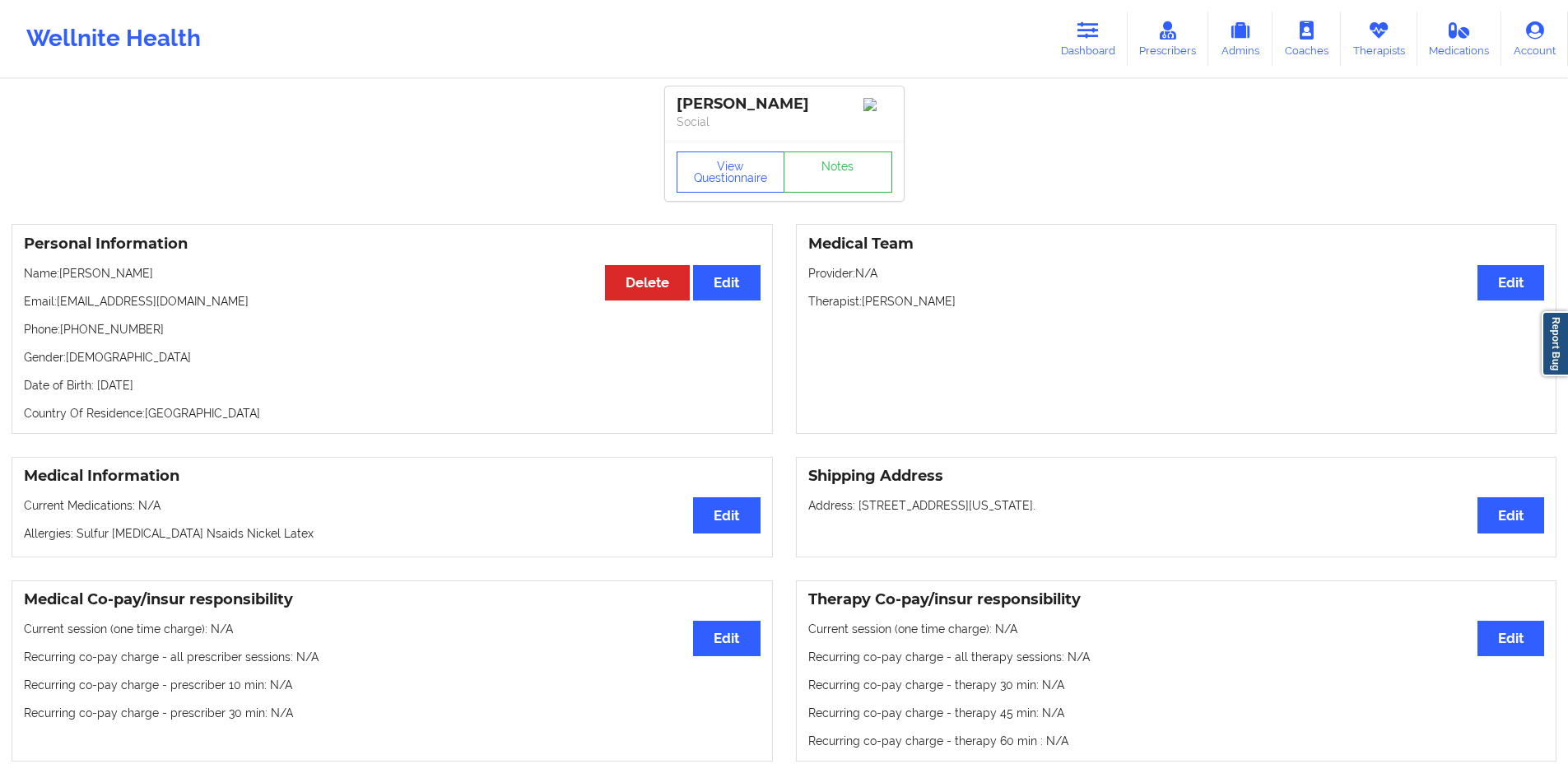
click at [862, 513] on p "Address: [STREET_ADDRESS][US_STATE]." at bounding box center [1176, 505] width 736 height 16
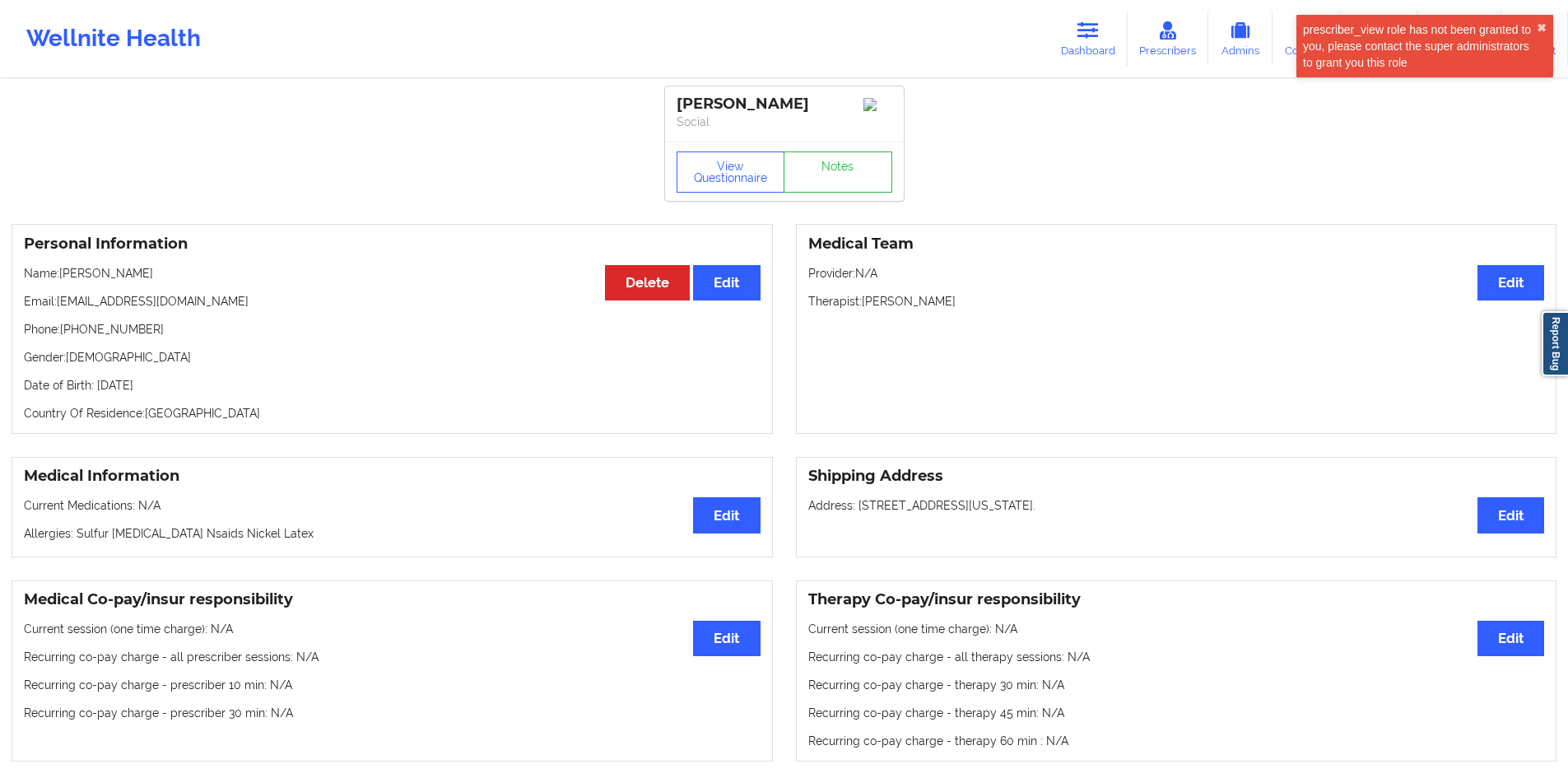
drag, startPoint x: 862, startPoint y: 526, endPoint x: 1133, endPoint y: 529, distance: 271.0
click at [1133, 513] on p "Address: [STREET_ADDRESS][US_STATE]." at bounding box center [1176, 505] width 736 height 16
copy p "[STREET_ADDRESS][US_STATE]"
